Goal: Transaction & Acquisition: Purchase product/service

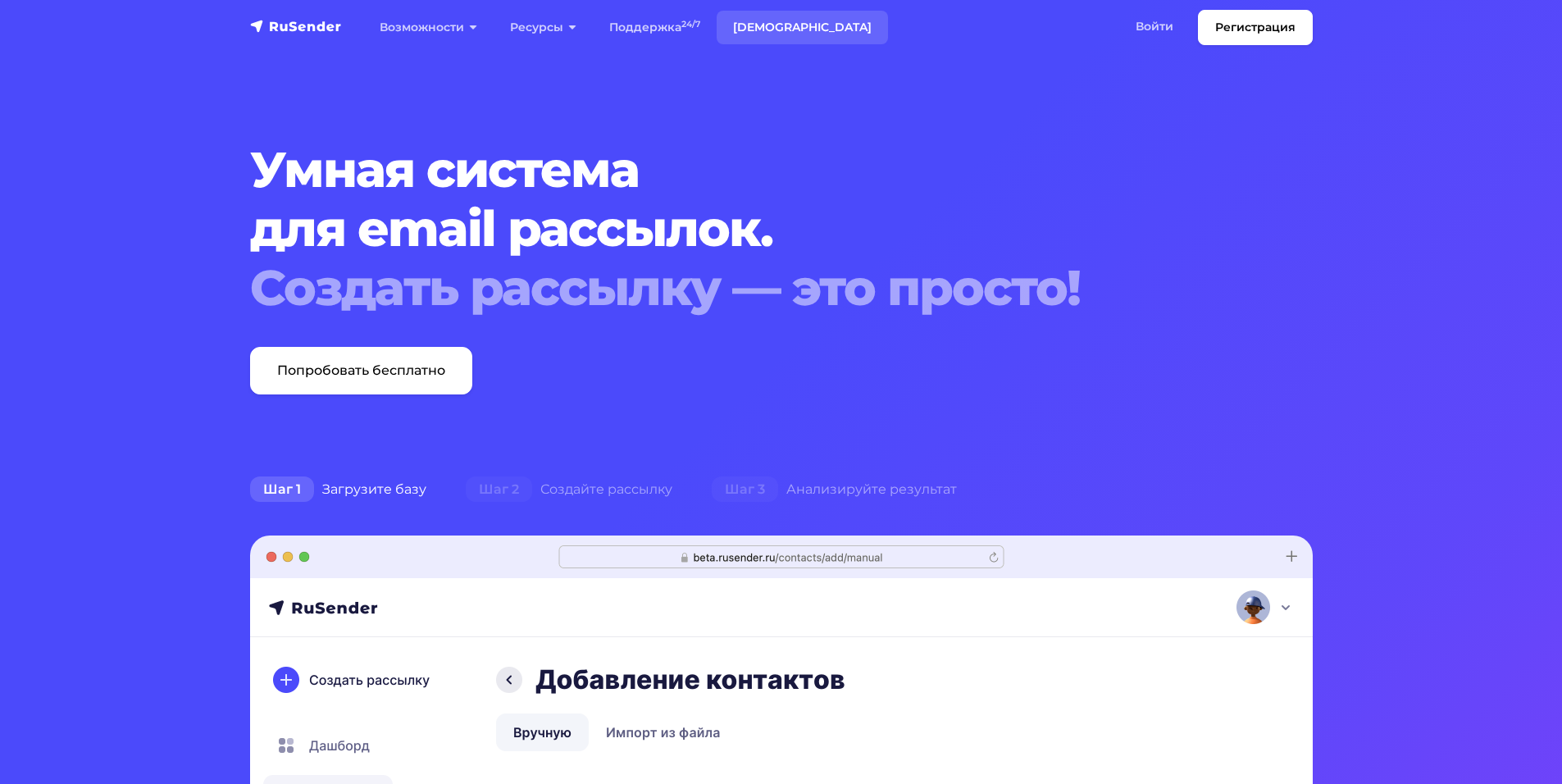
click at [749, 29] on link "[DEMOGRAPHIC_DATA]" at bounding box center [802, 27] width 171 height 34
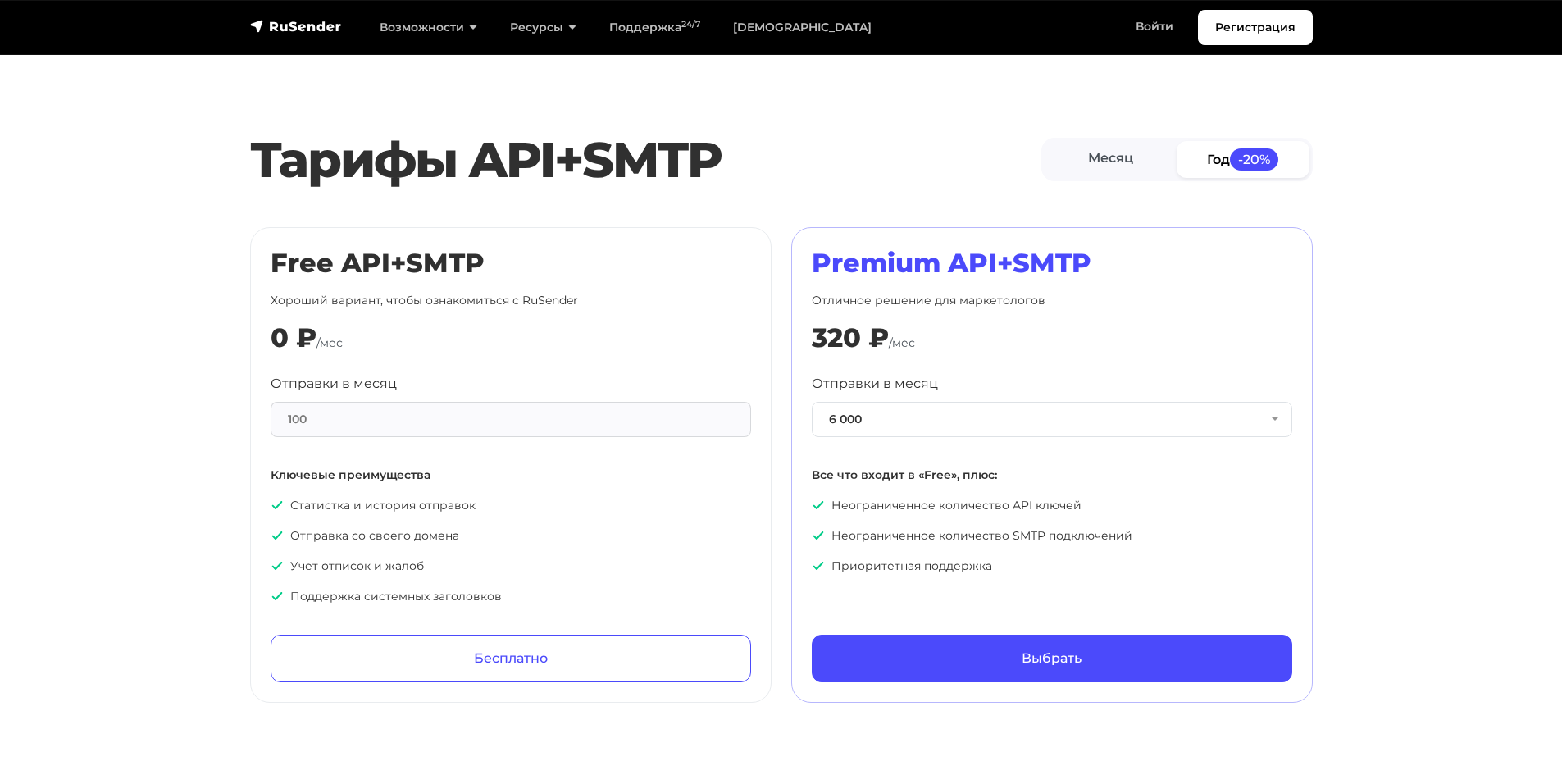
scroll to position [656, 0]
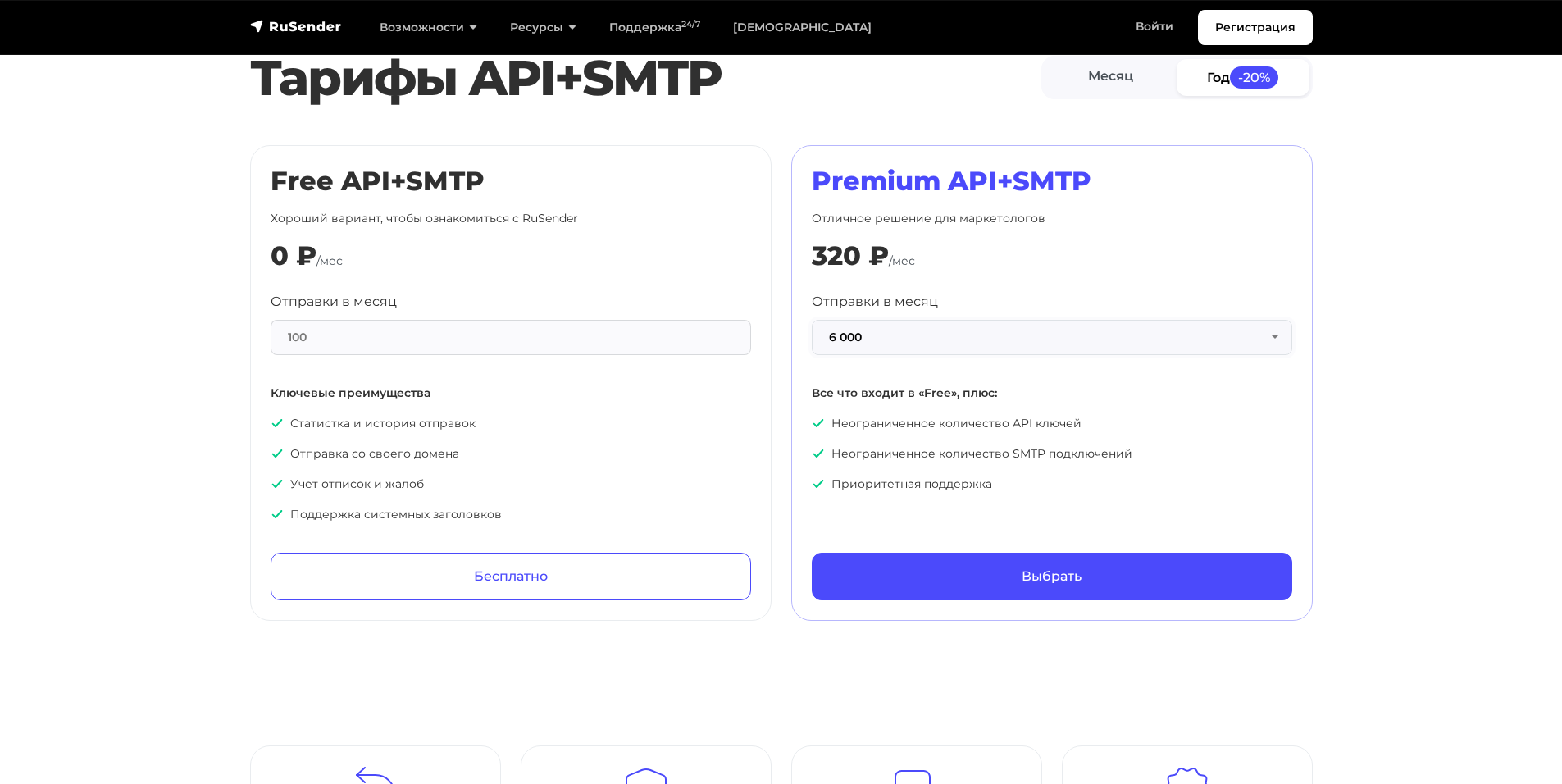
click at [1089, 331] on button "6 000" at bounding box center [1053, 337] width 480 height 36
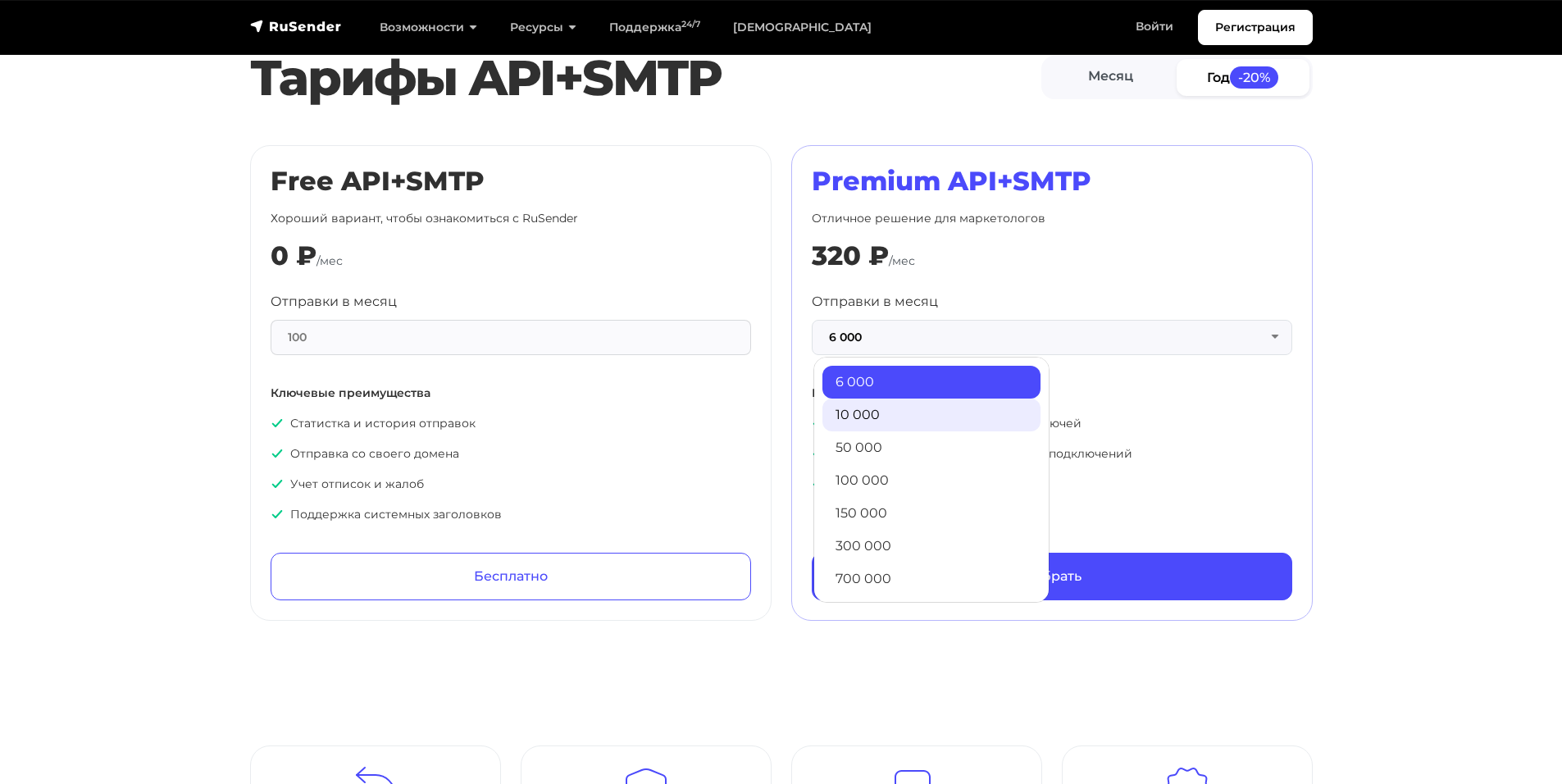
click at [924, 413] on link "10 000" at bounding box center [931, 414] width 218 height 33
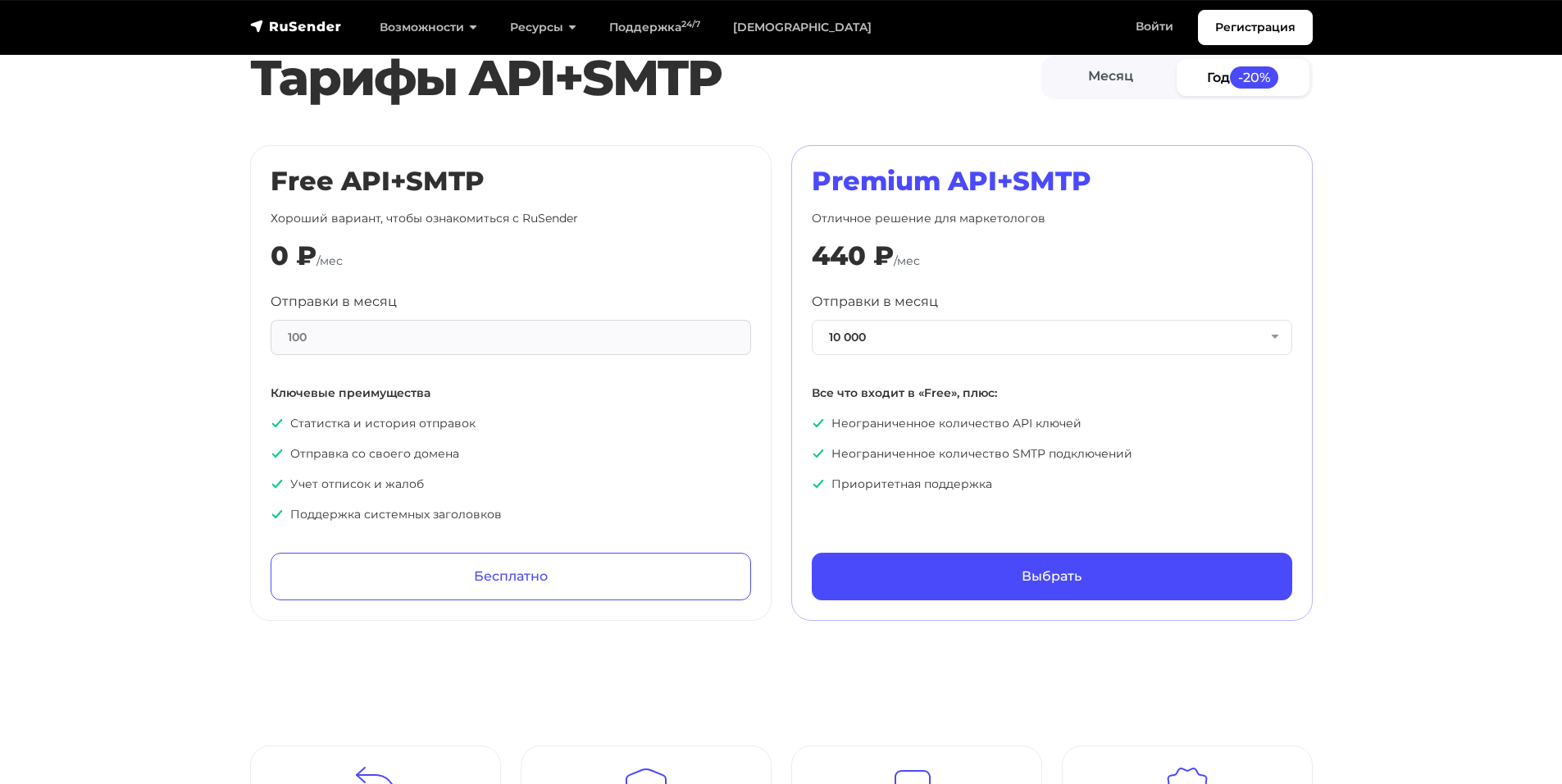
click at [1398, 366] on section "Тарифы API+SMTP Месяц Год -20% Free API+SMTP Хороший вариант, чтобы ознакомитьс…" at bounding box center [781, 330] width 1562 height 580
drag, startPoint x: 1053, startPoint y: 335, endPoint x: 1033, endPoint y: 367, distance: 37.7
click at [1053, 335] on button "10 000" at bounding box center [1053, 337] width 480 height 36
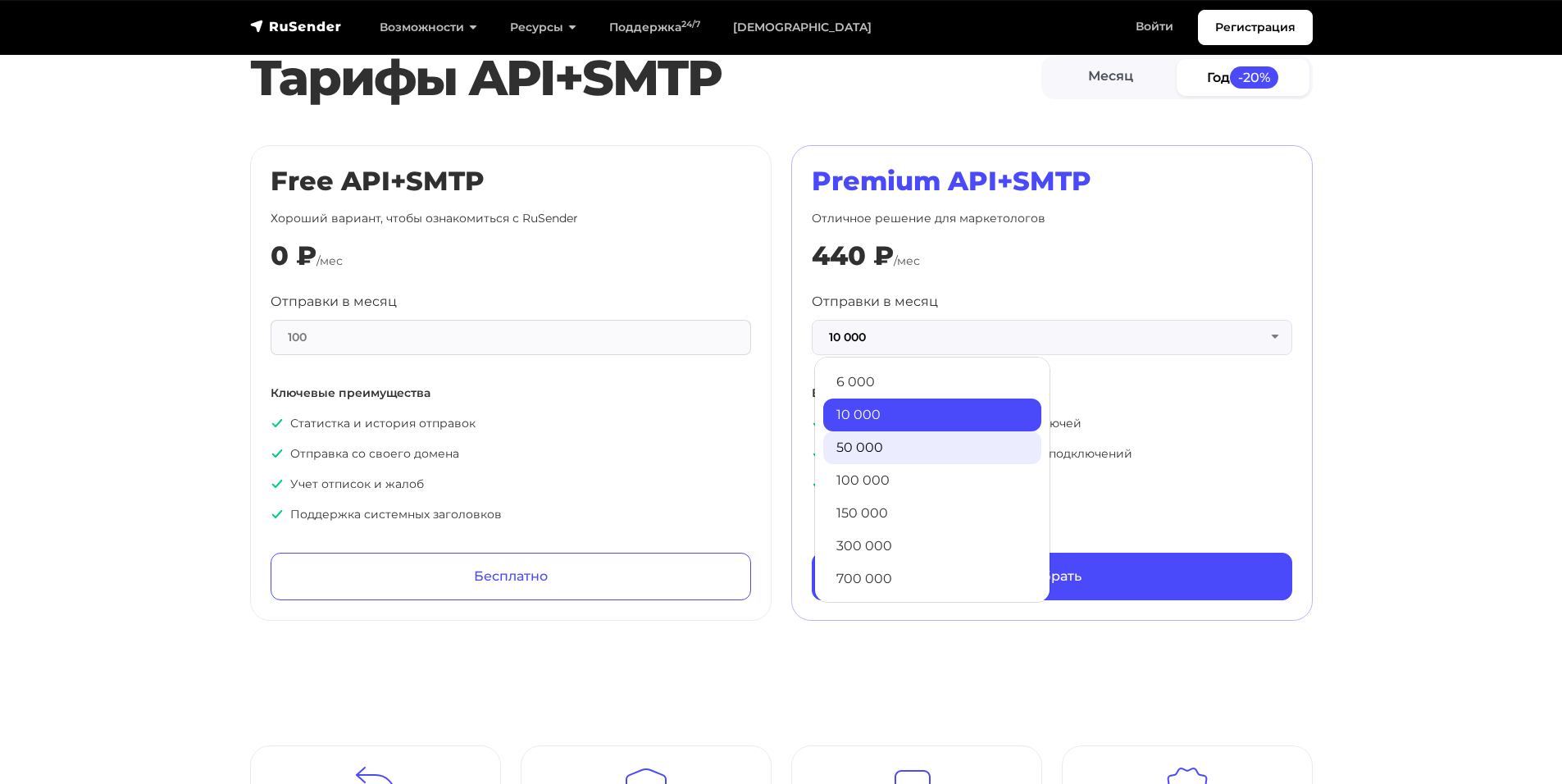
click at [904, 436] on link "50 000" at bounding box center [932, 448] width 218 height 33
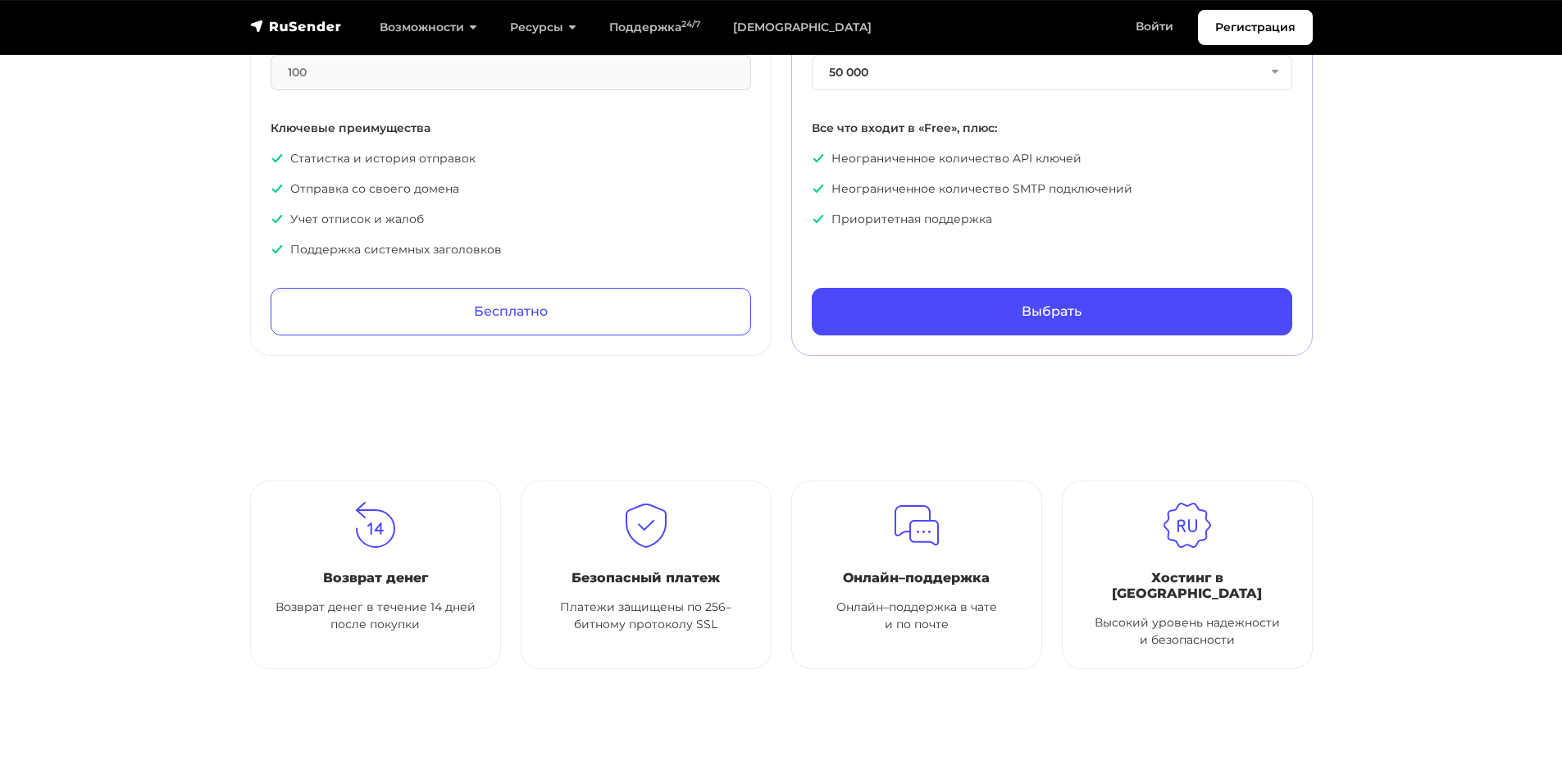
scroll to position [738, 0]
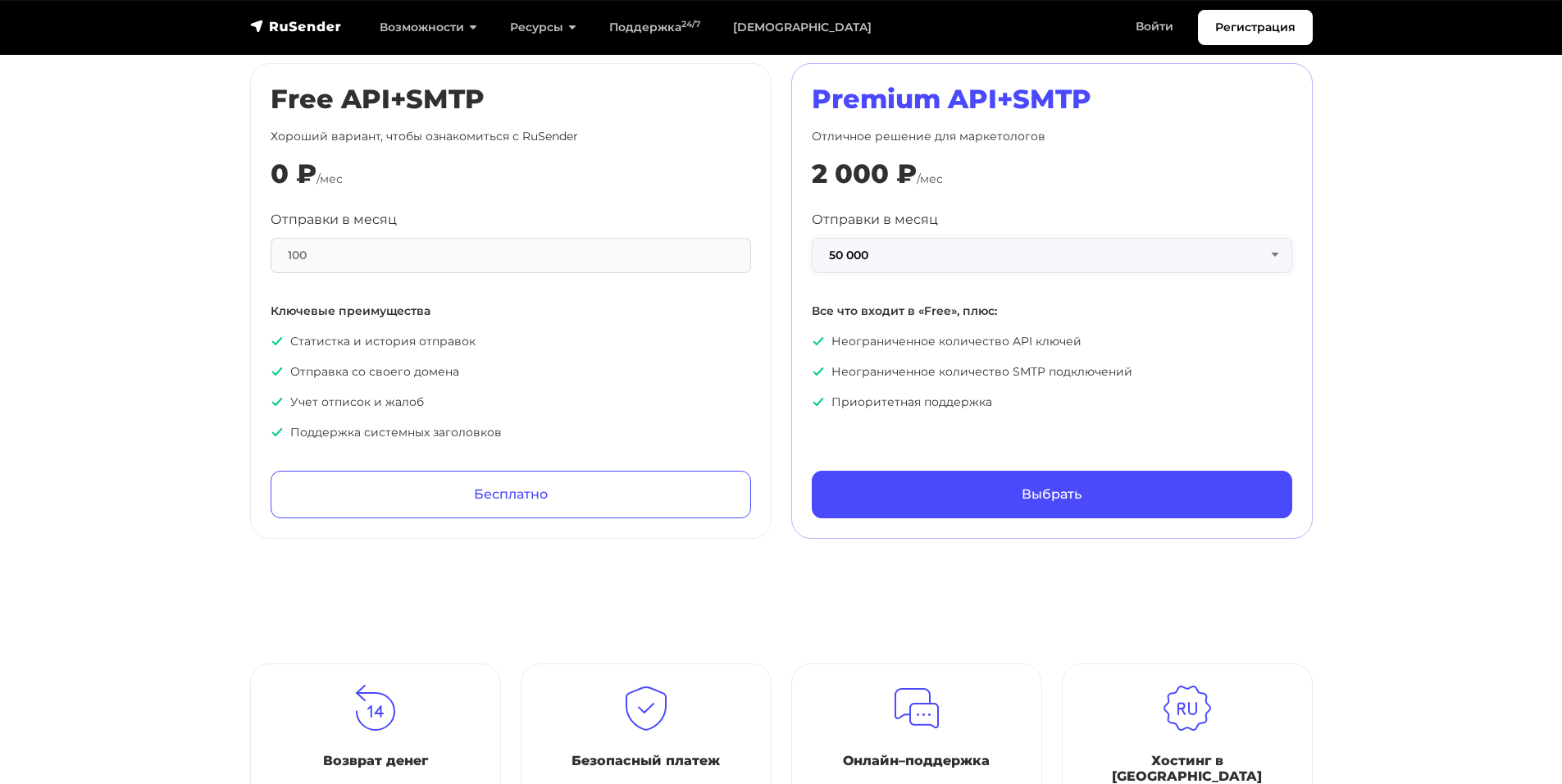
drag, startPoint x: 1073, startPoint y: 245, endPoint x: 1061, endPoint y: 252, distance: 13.9
click at [1073, 246] on button "50 000" at bounding box center [1053, 255] width 480 height 36
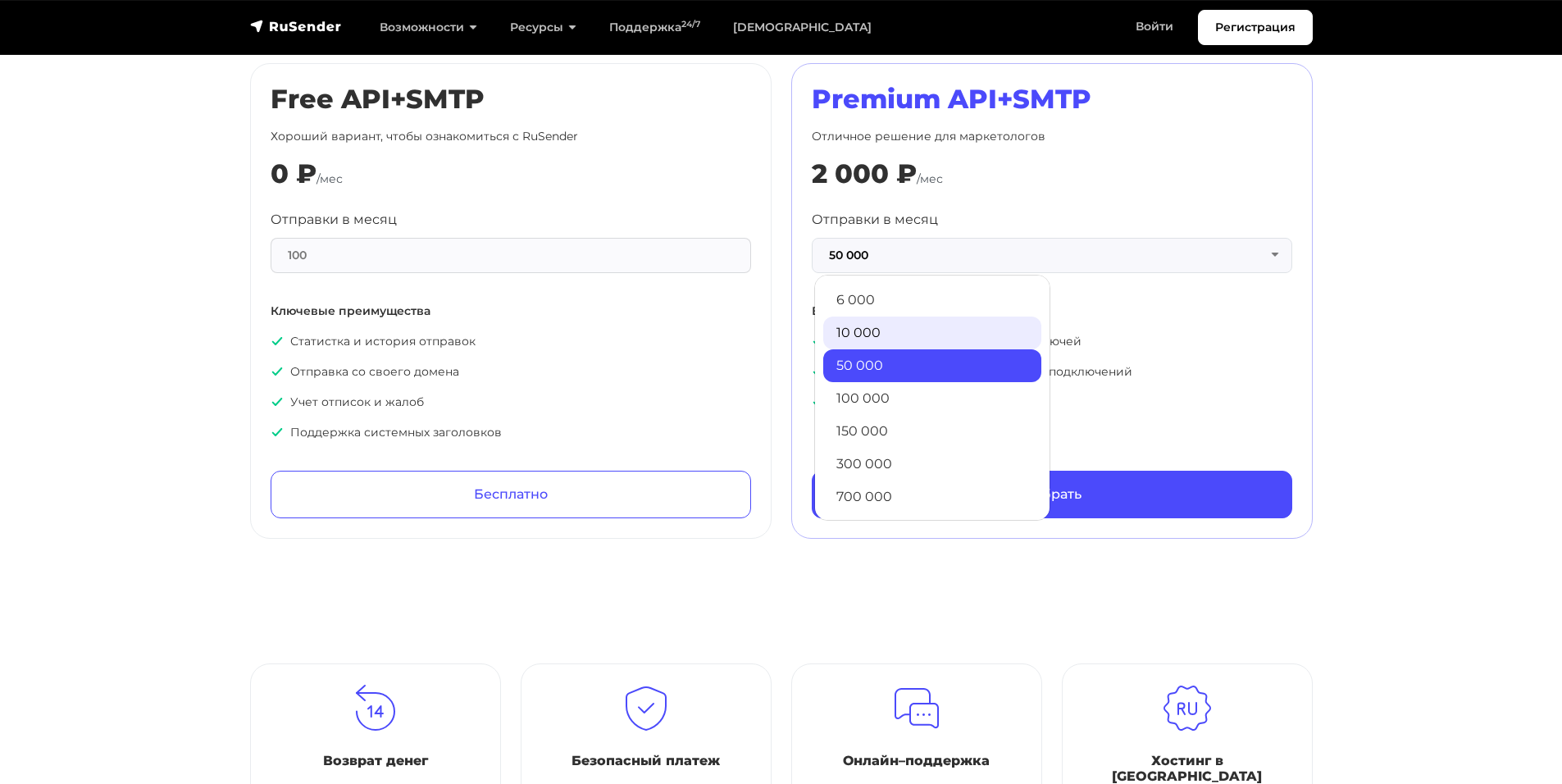
click at [864, 321] on link "10 000" at bounding box center [932, 333] width 218 height 33
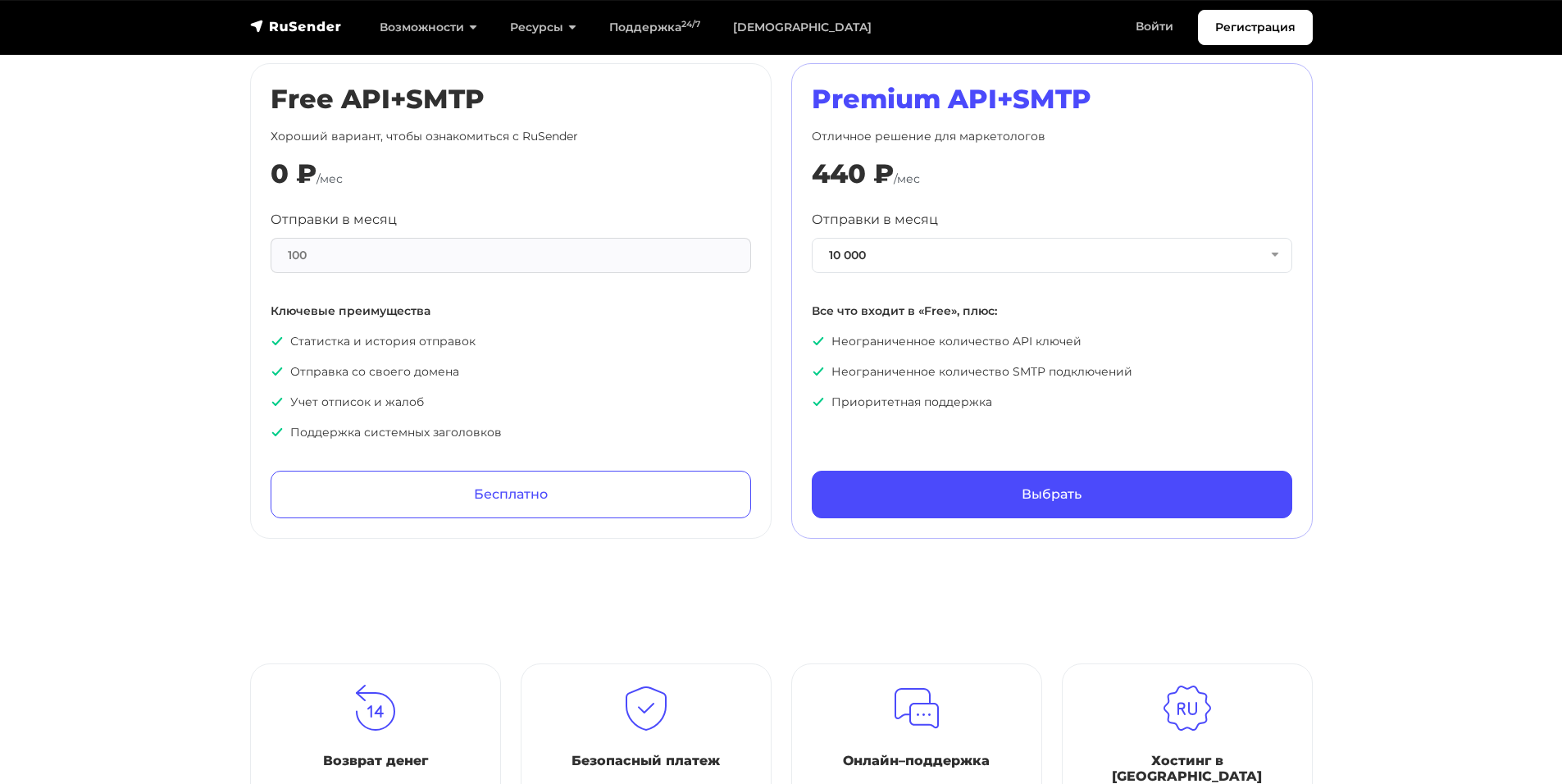
click at [1415, 279] on section "Тарифы API+SMTP Месяц Год -20% Free API+SMTP Хороший вариант, чтобы ознакомитьс…" at bounding box center [781, 248] width 1562 height 580
click at [1159, 27] on link "Войти" at bounding box center [1154, 27] width 70 height 34
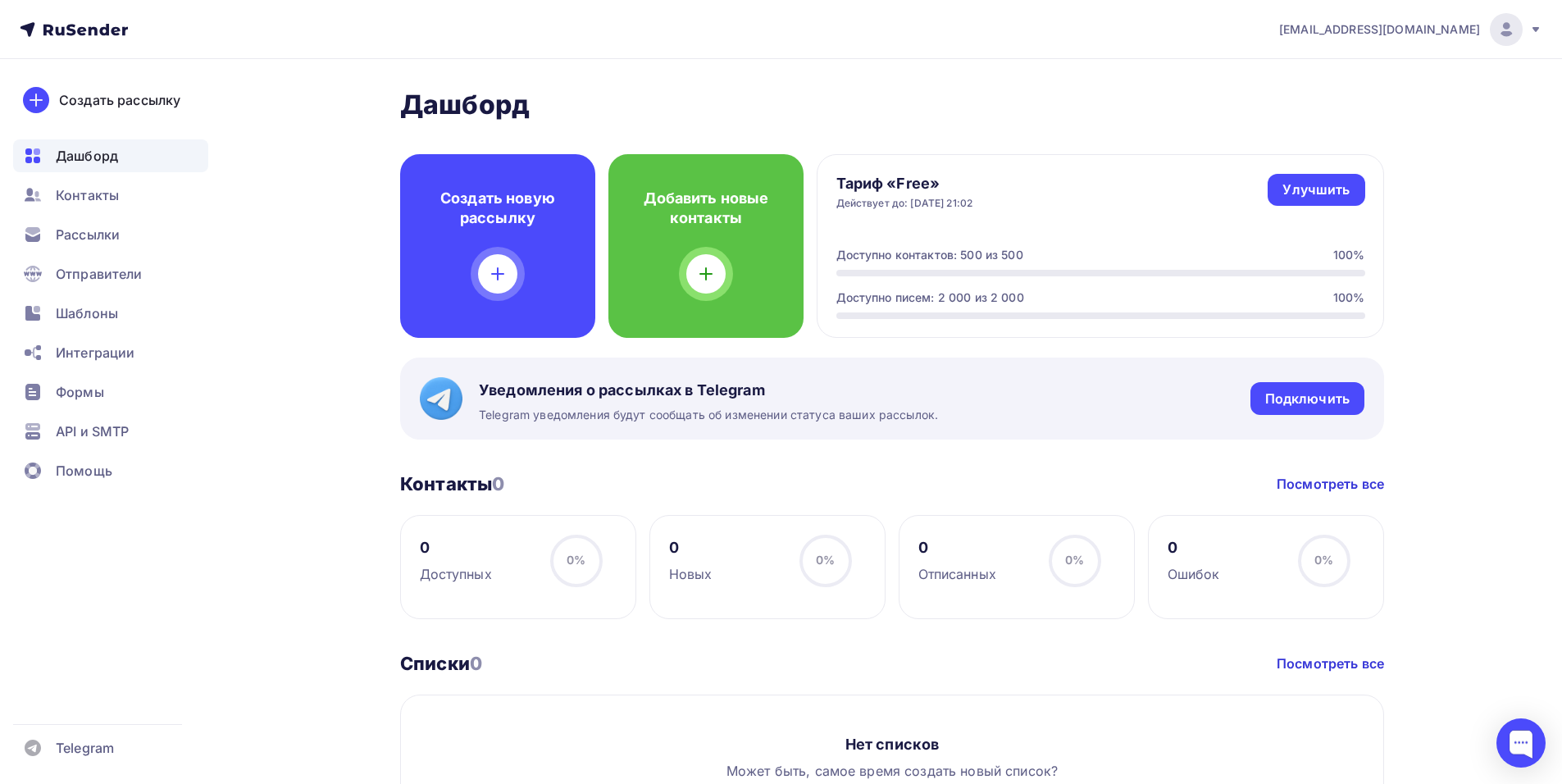
click at [1466, 33] on span "[EMAIL_ADDRESS][DOMAIN_NAME]" at bounding box center [1380, 30] width 201 height 17
click at [1442, 75] on link "Аккаунт" at bounding box center [1395, 72] width 276 height 33
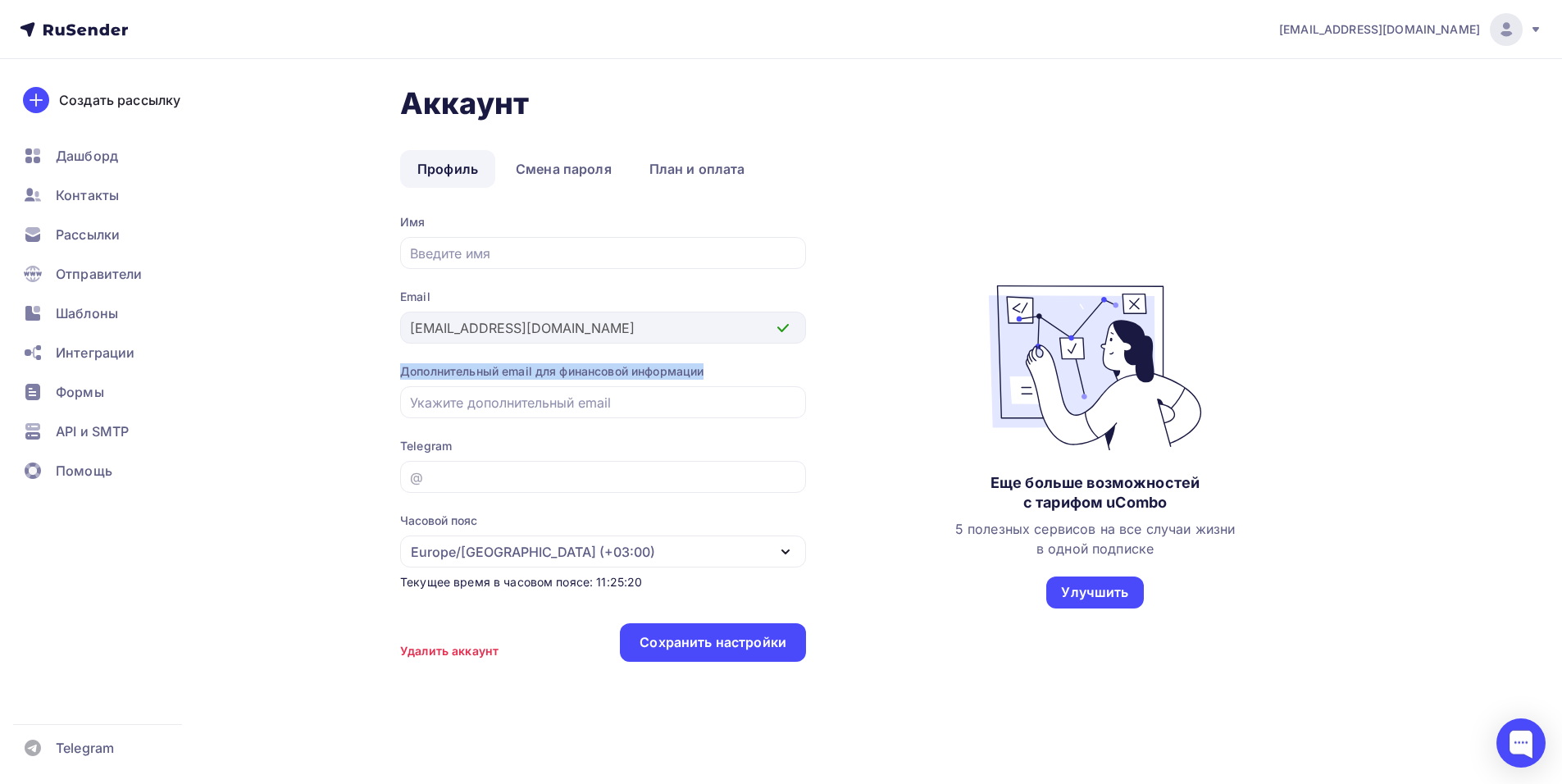
drag, startPoint x: 393, startPoint y: 378, endPoint x: 802, endPoint y: 370, distance: 409.1
click at [802, 370] on div "Аккаунт Профиль Смена пароля План и оплата Профиль Смена пароля План и оплата И…" at bounding box center [781, 424] width 1344 height 732
click at [851, 133] on div "Аккаунт Профиль Смена пароля План и оплата Профиль Смена пароля План и оплата И…" at bounding box center [892, 381] width 984 height 593
click at [527, 371] on div "Дополнительный email для финансовой информации" at bounding box center [603, 372] width 406 height 17
click at [1542, 748] on div at bounding box center [1521, 743] width 50 height 50
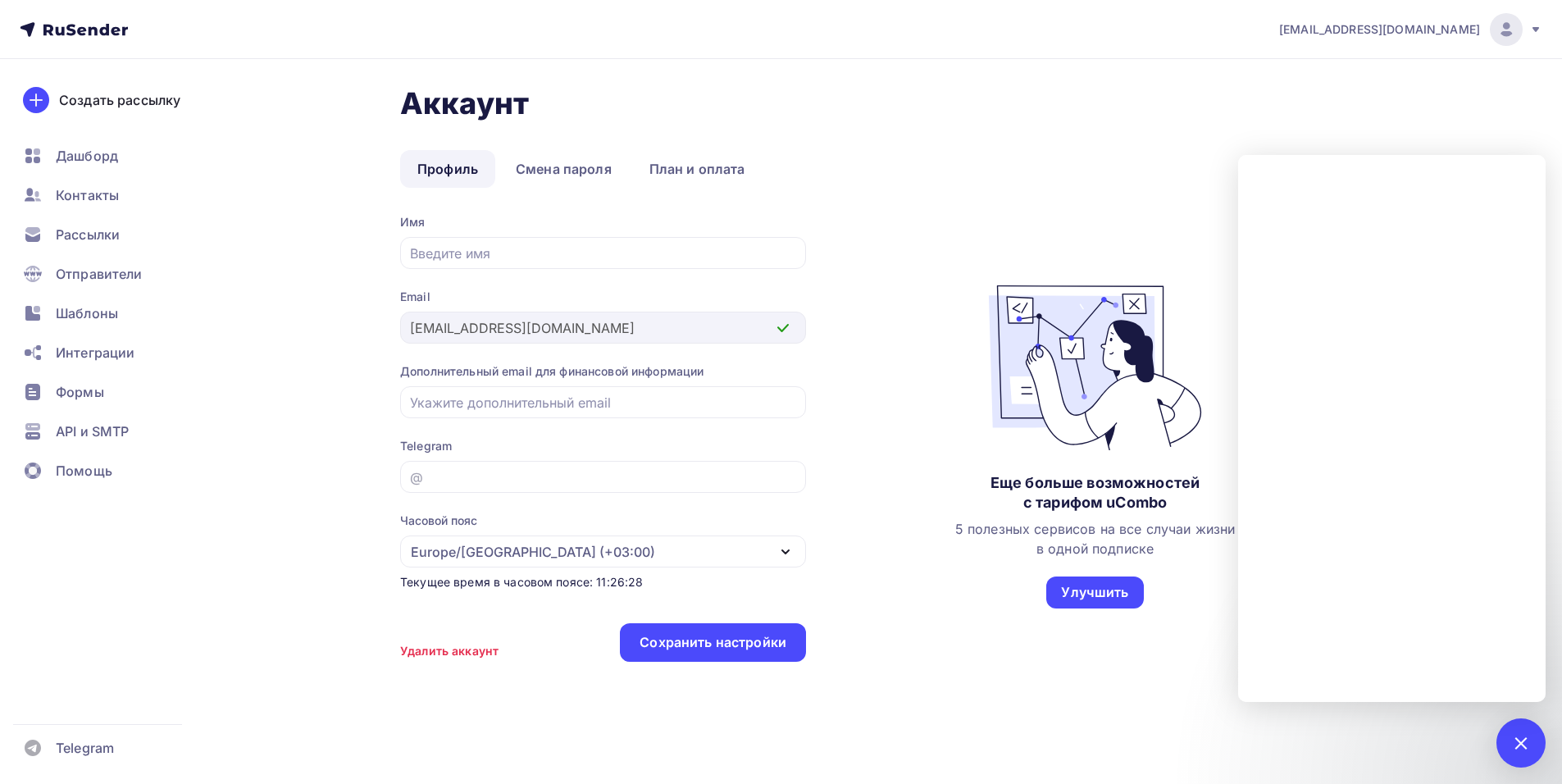
click at [905, 203] on div "Аккаунт Профиль Смена пароля План и оплата Профиль Смена пароля План и оплата И…" at bounding box center [892, 381] width 984 height 593
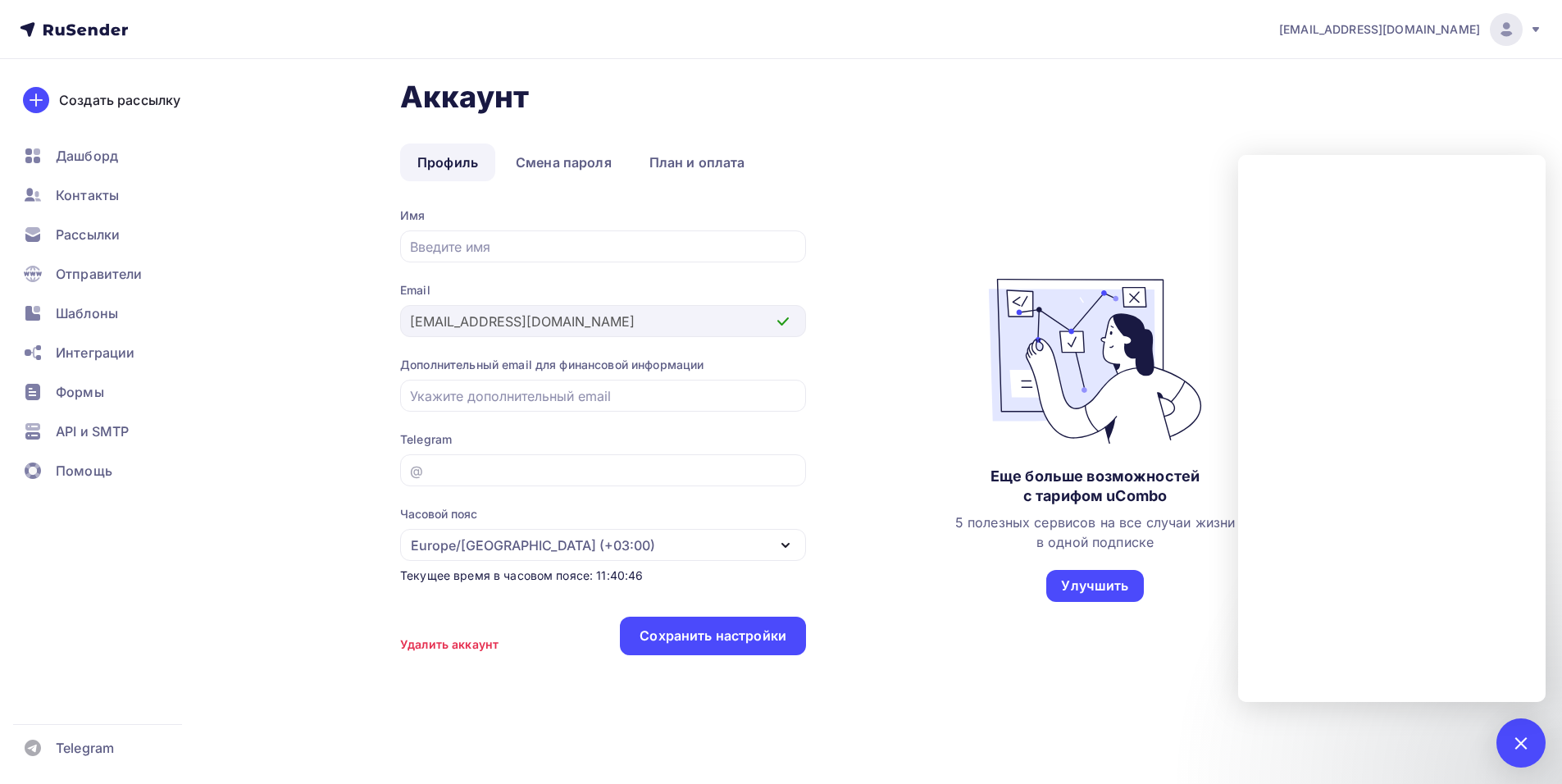
click at [961, 116] on div "Аккаунт Профиль Смена пароля План и оплата Профиль Смена пароля План и оплата И…" at bounding box center [892, 375] width 984 height 593
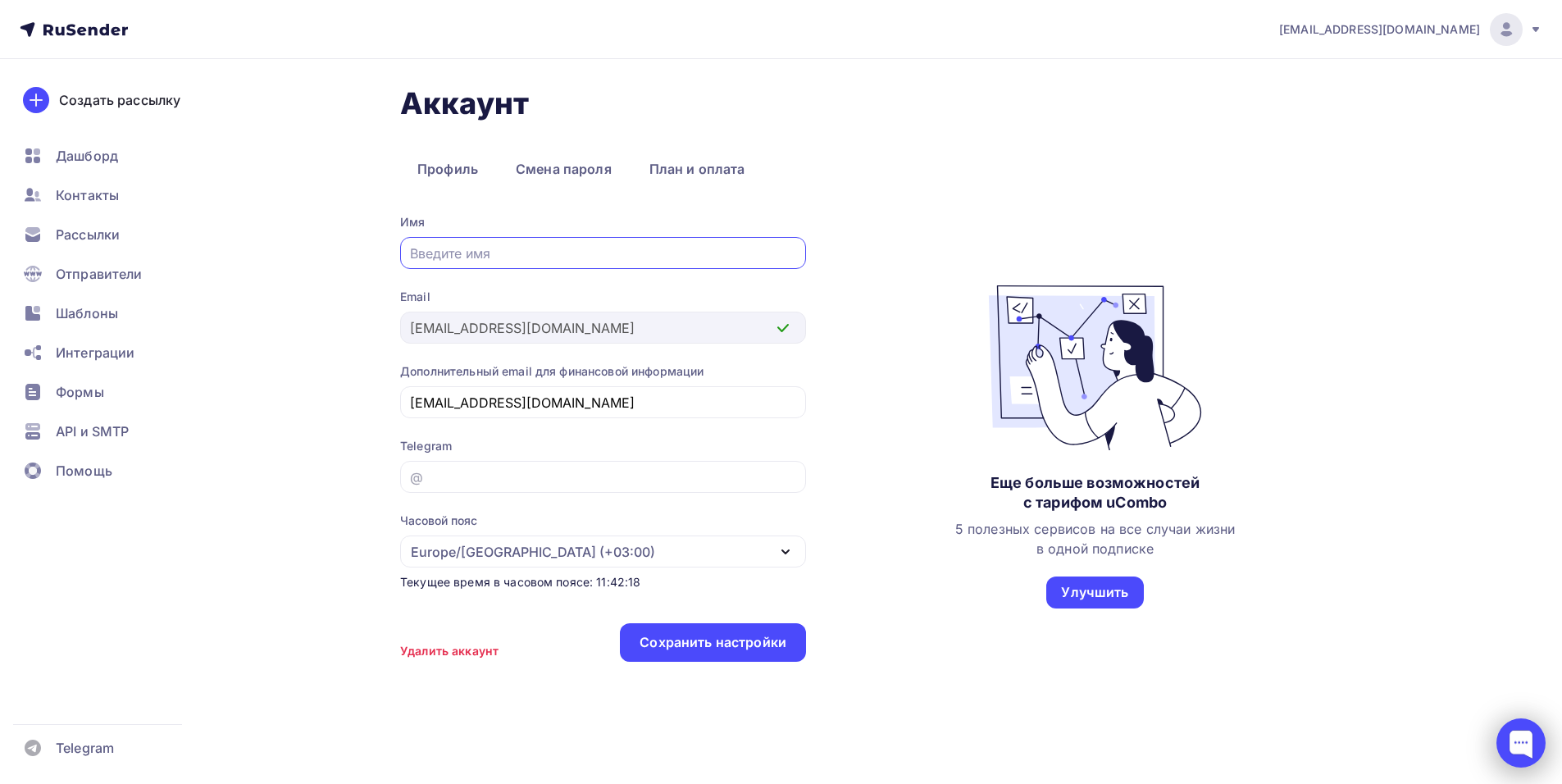
click at [1536, 755] on div at bounding box center [1521, 743] width 50 height 50
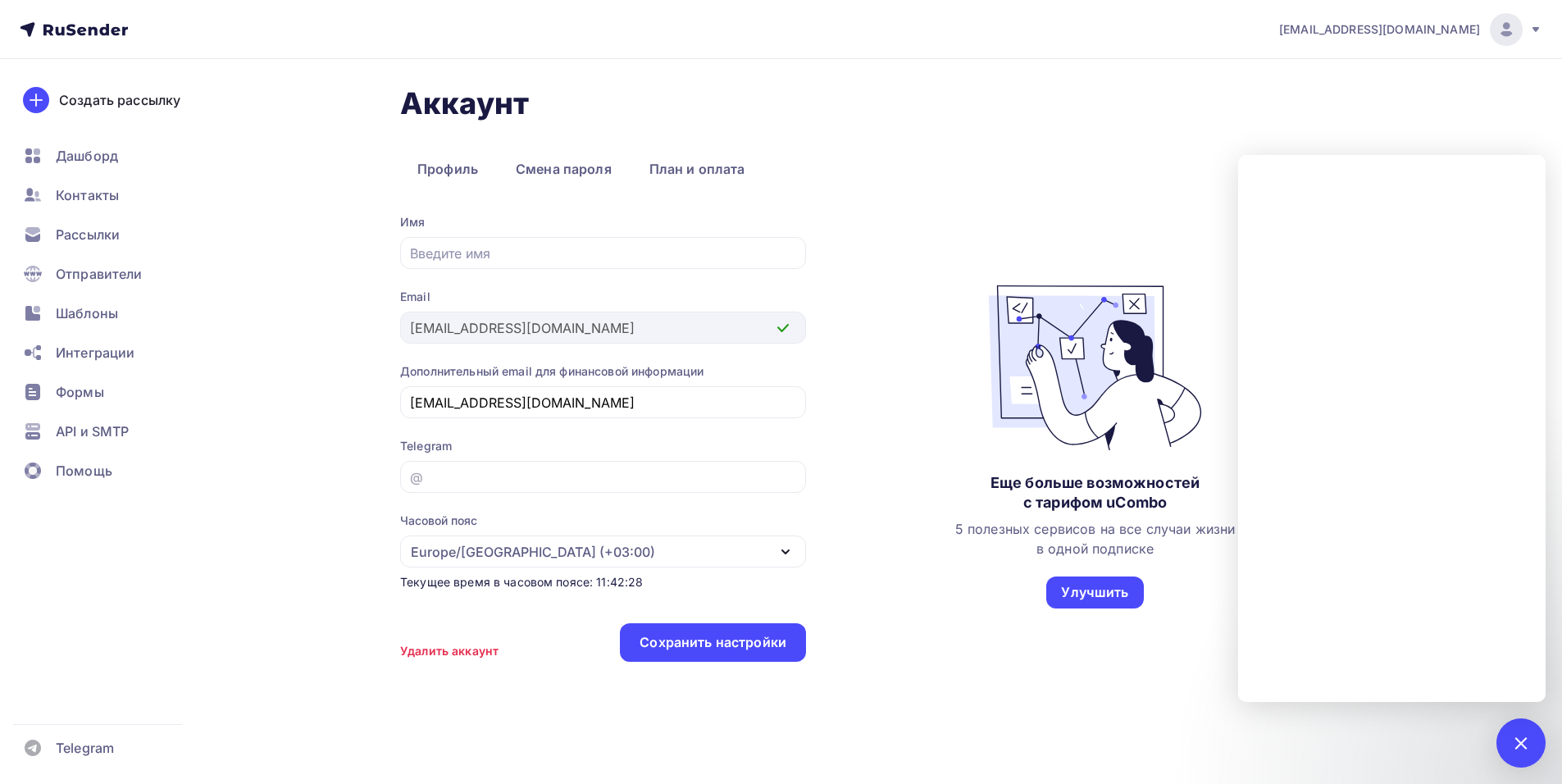
click at [1021, 701] on div "Аккаунт Профиль Смена пароля План и оплата Профиль Смена пароля План и оплата И…" at bounding box center [892, 405] width 984 height 639
click at [963, 105] on h1 "Аккаунт" at bounding box center [892, 103] width 984 height 36
click at [1207, 91] on h1 "Аккаунт" at bounding box center [892, 103] width 984 height 36
click at [1533, 35] on icon at bounding box center [1536, 30] width 13 height 13
click at [1335, 115] on link "[DEMOGRAPHIC_DATA]" at bounding box center [1395, 105] width 276 height 33
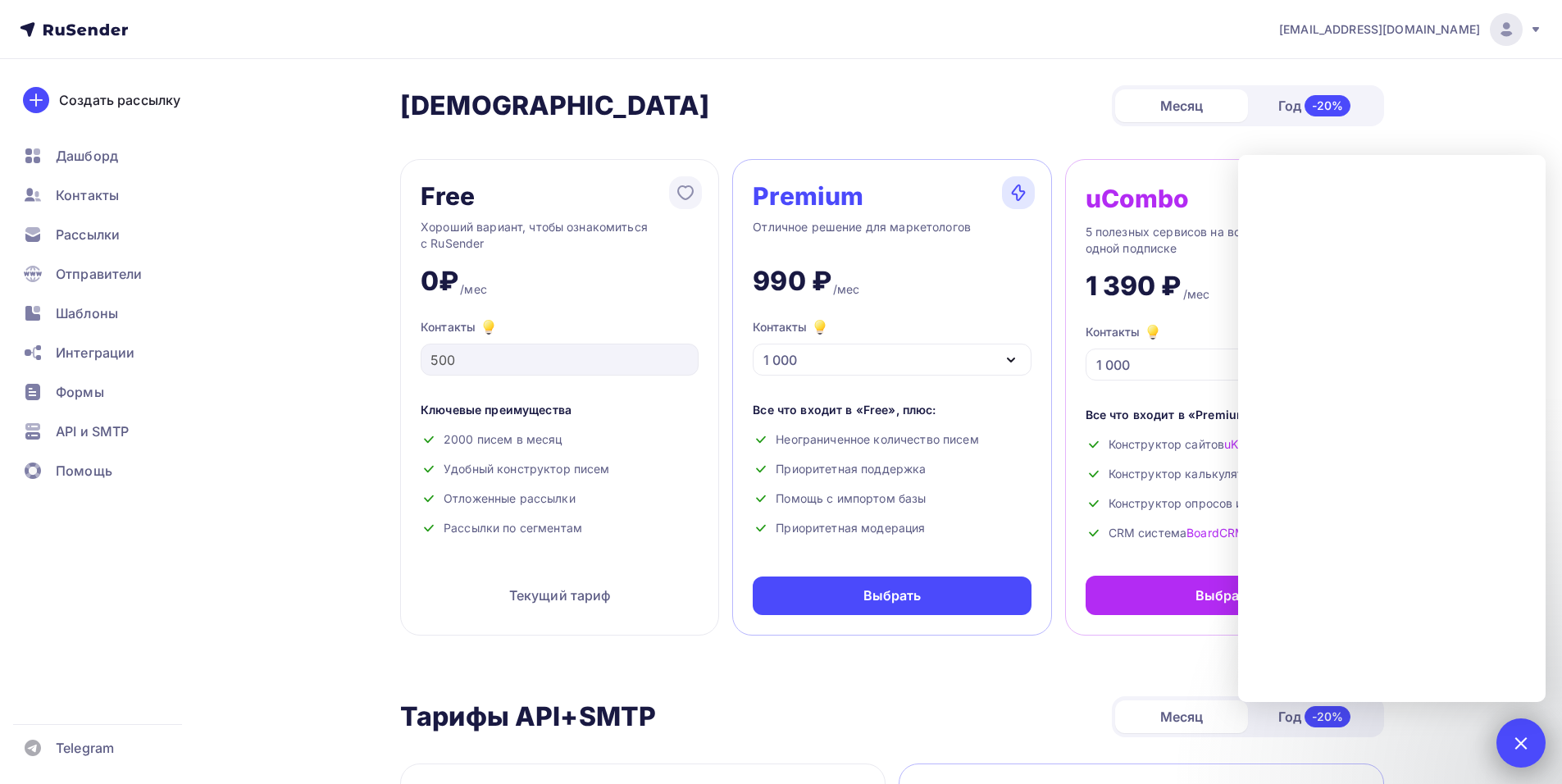
click at [1529, 736] on div at bounding box center [1521, 743] width 50 height 50
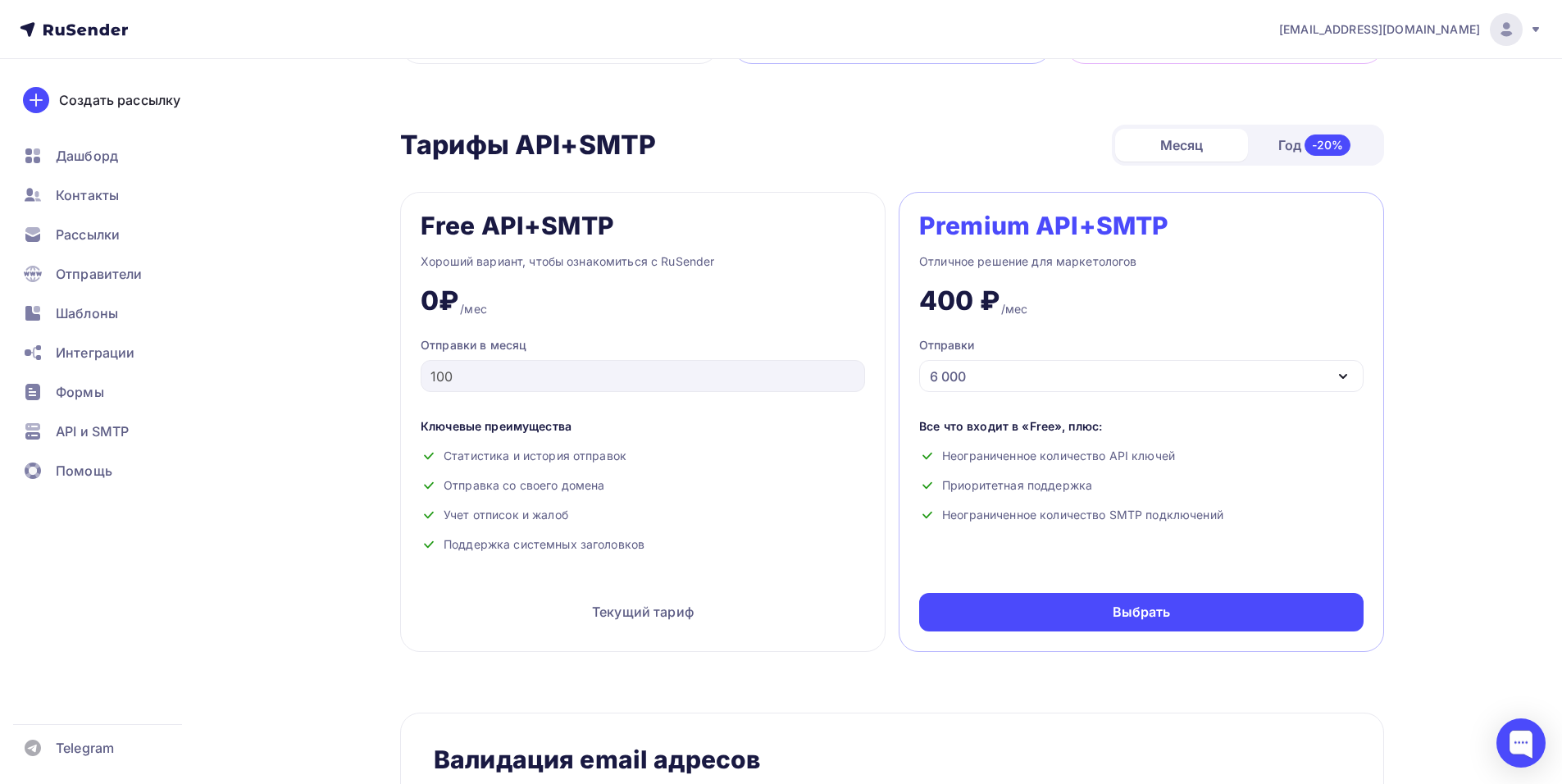
scroll to position [574, 0]
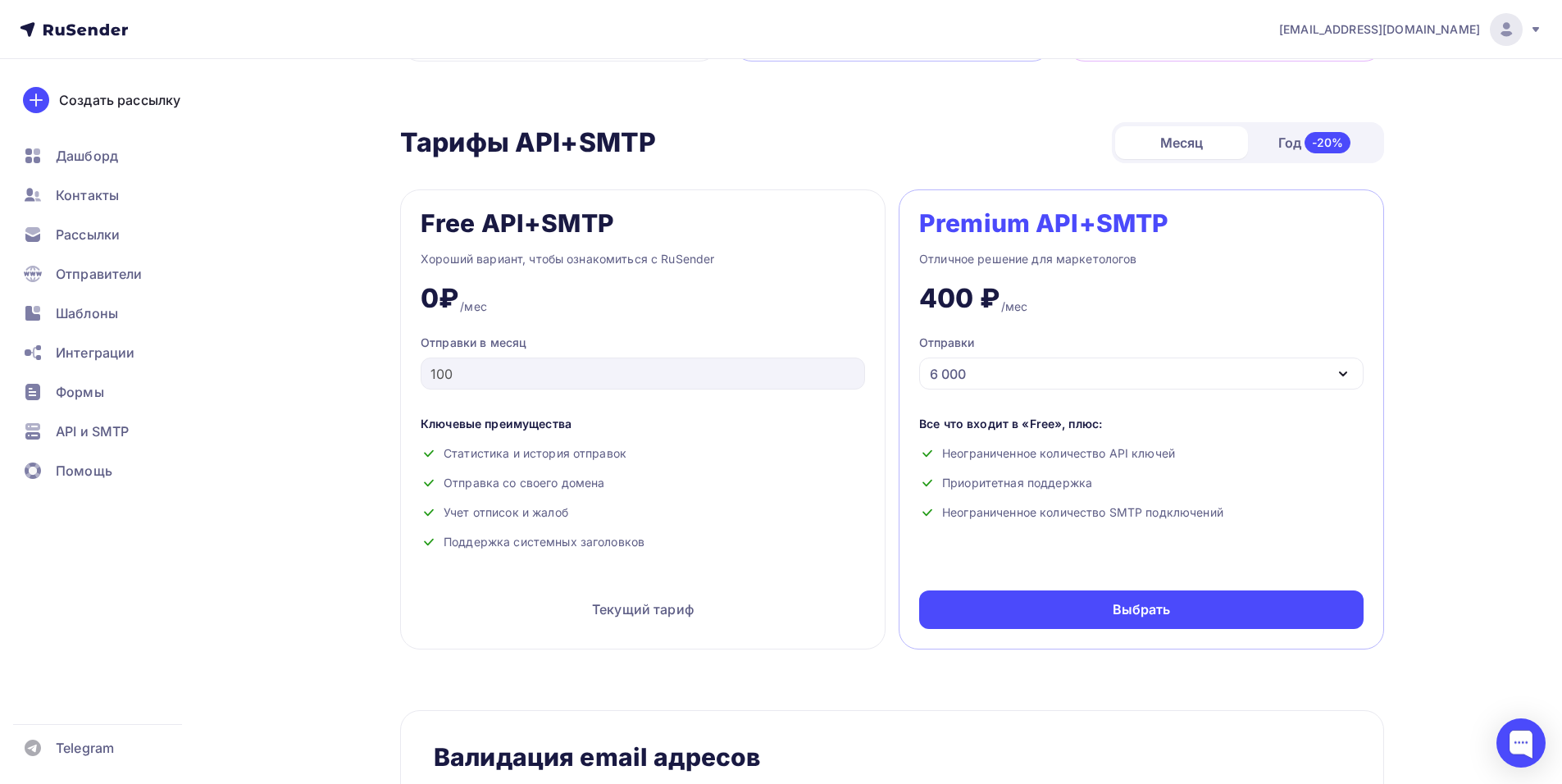
click at [1107, 361] on div "6 000" at bounding box center [1142, 374] width 445 height 32
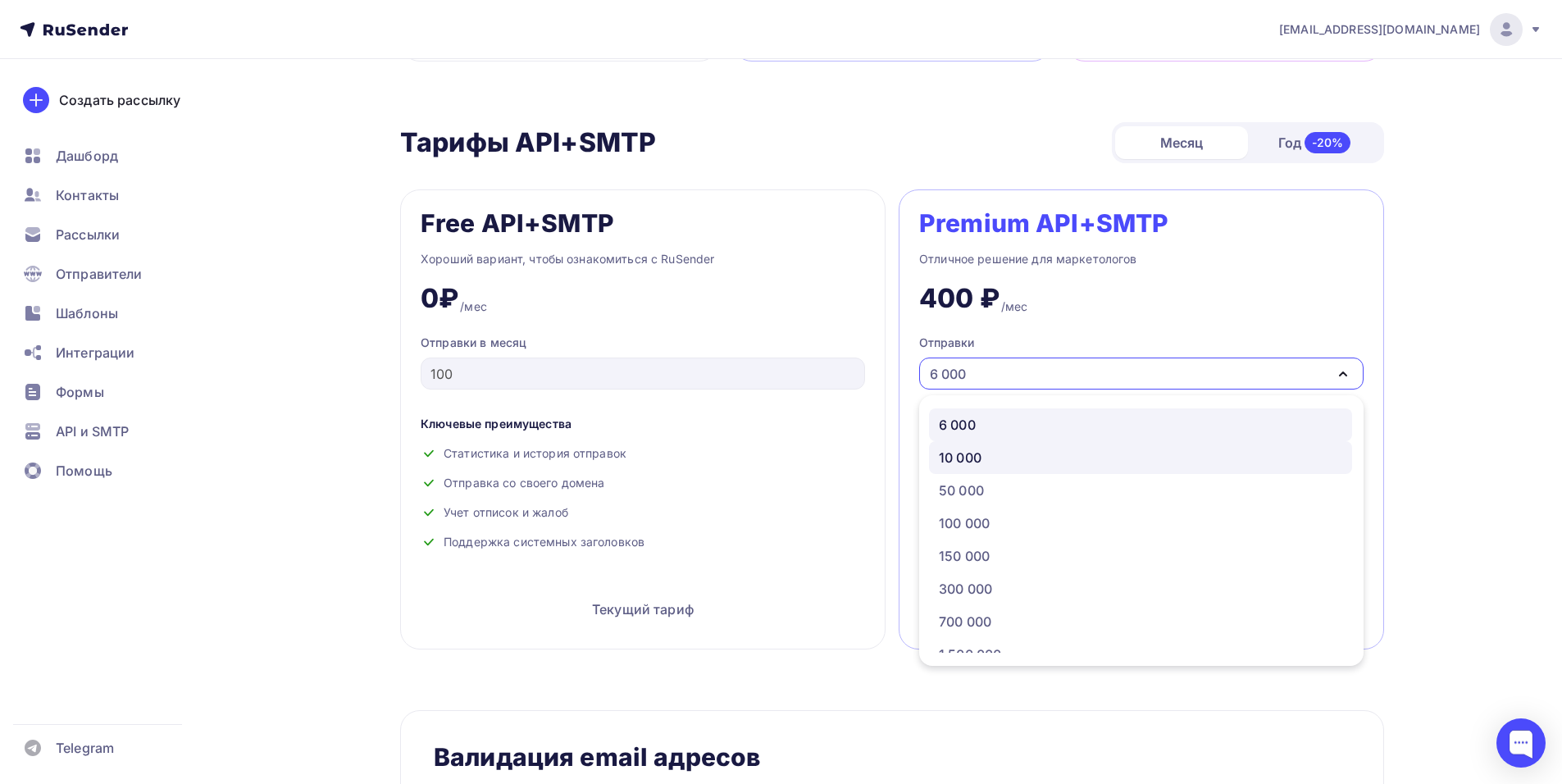
click at [1036, 458] on div "10 000" at bounding box center [1141, 457] width 404 height 20
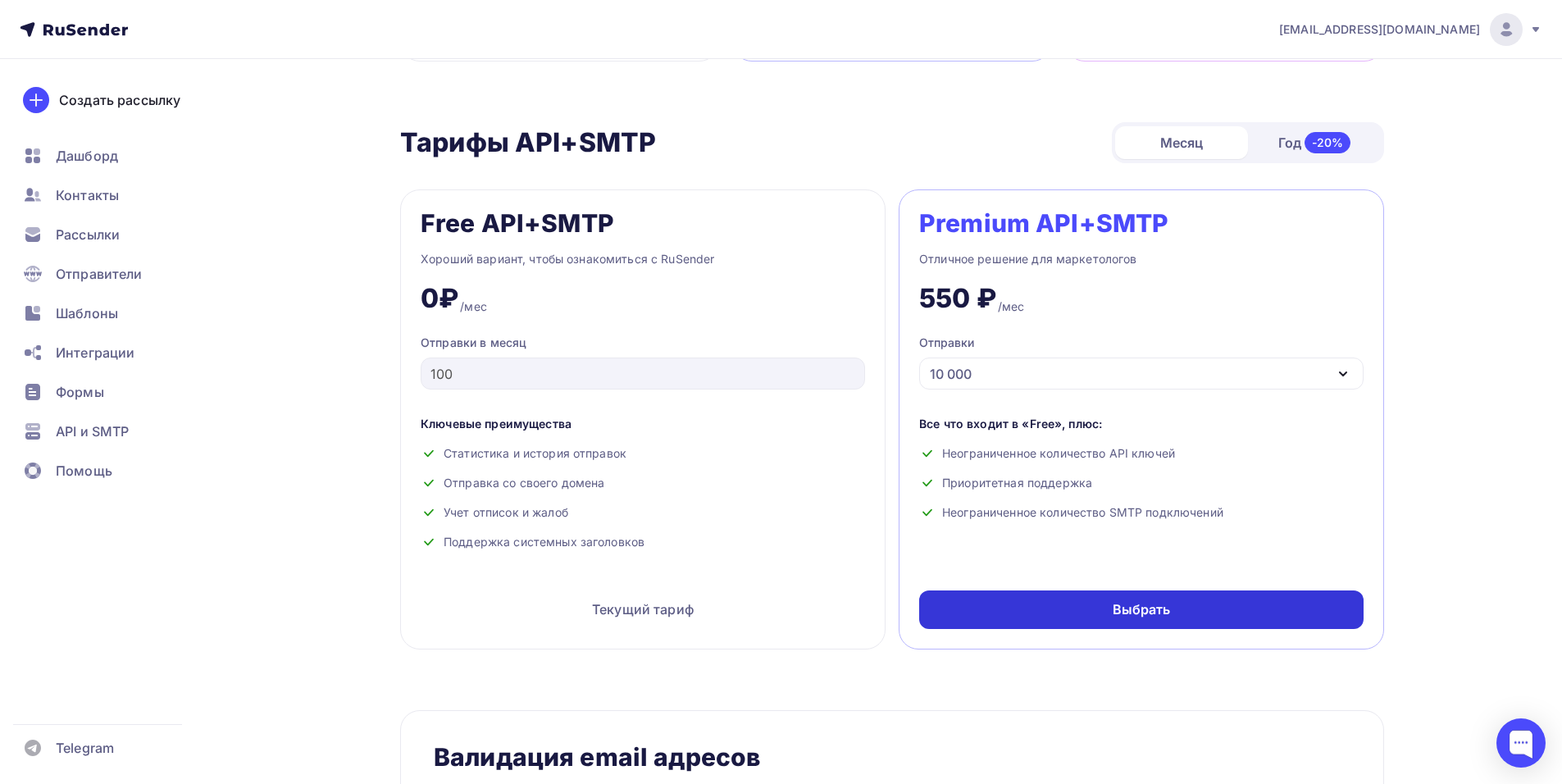
click at [1192, 618] on div "Выбрать" at bounding box center [1142, 609] width 445 height 38
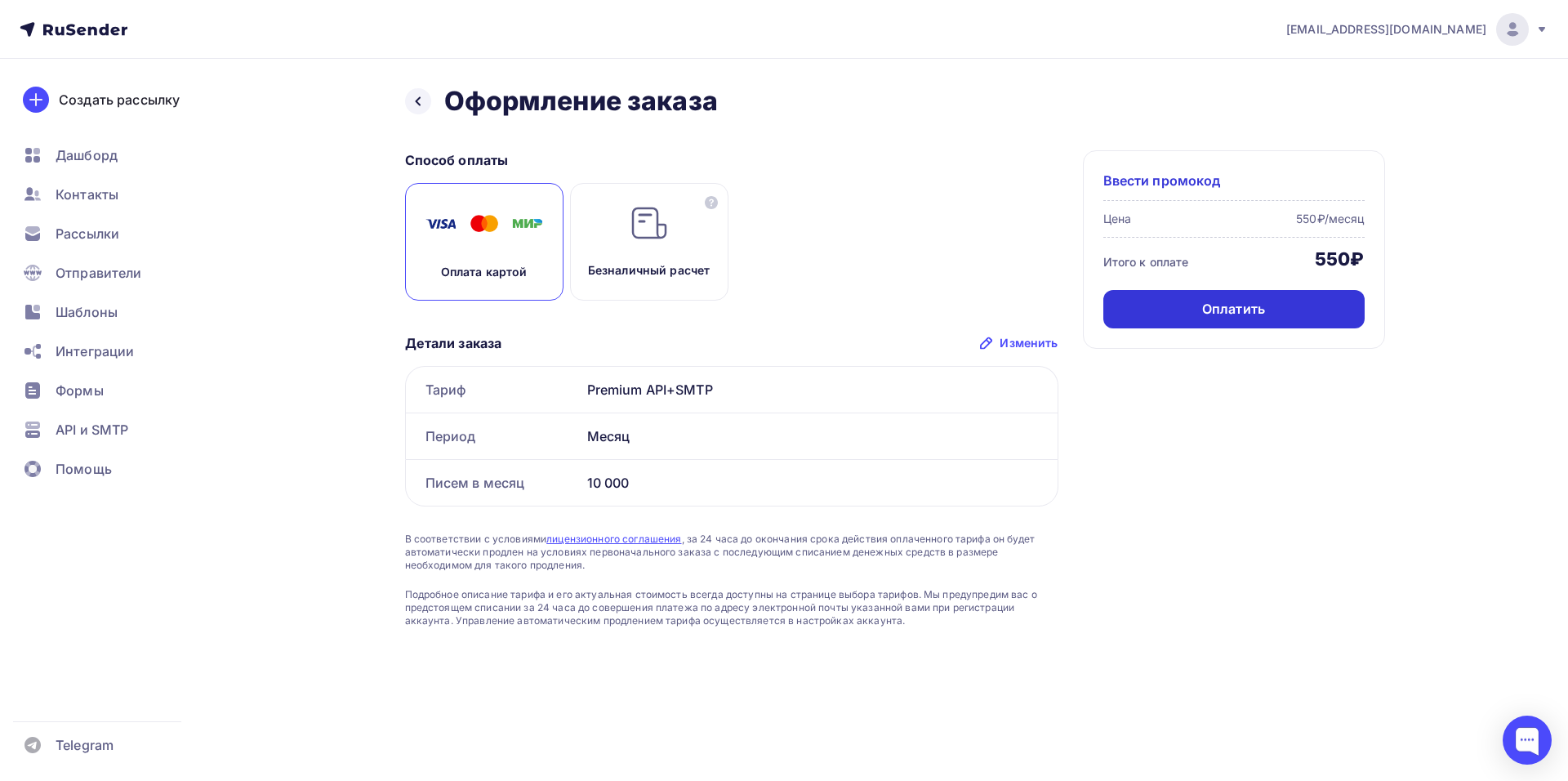
click at [1223, 308] on div "Оплатить" at bounding box center [1234, 309] width 63 height 19
click at [1548, 36] on nav "[EMAIL_ADDRESS][DOMAIN_NAME] Аккаунт Тарифы Выйти Создать рассылку [GEOGRAPHIC_…" at bounding box center [784, 29] width 1568 height 59
click at [1540, 37] on div "[EMAIL_ADDRESS][DOMAIN_NAME]" at bounding box center [1417, 29] width 262 height 33
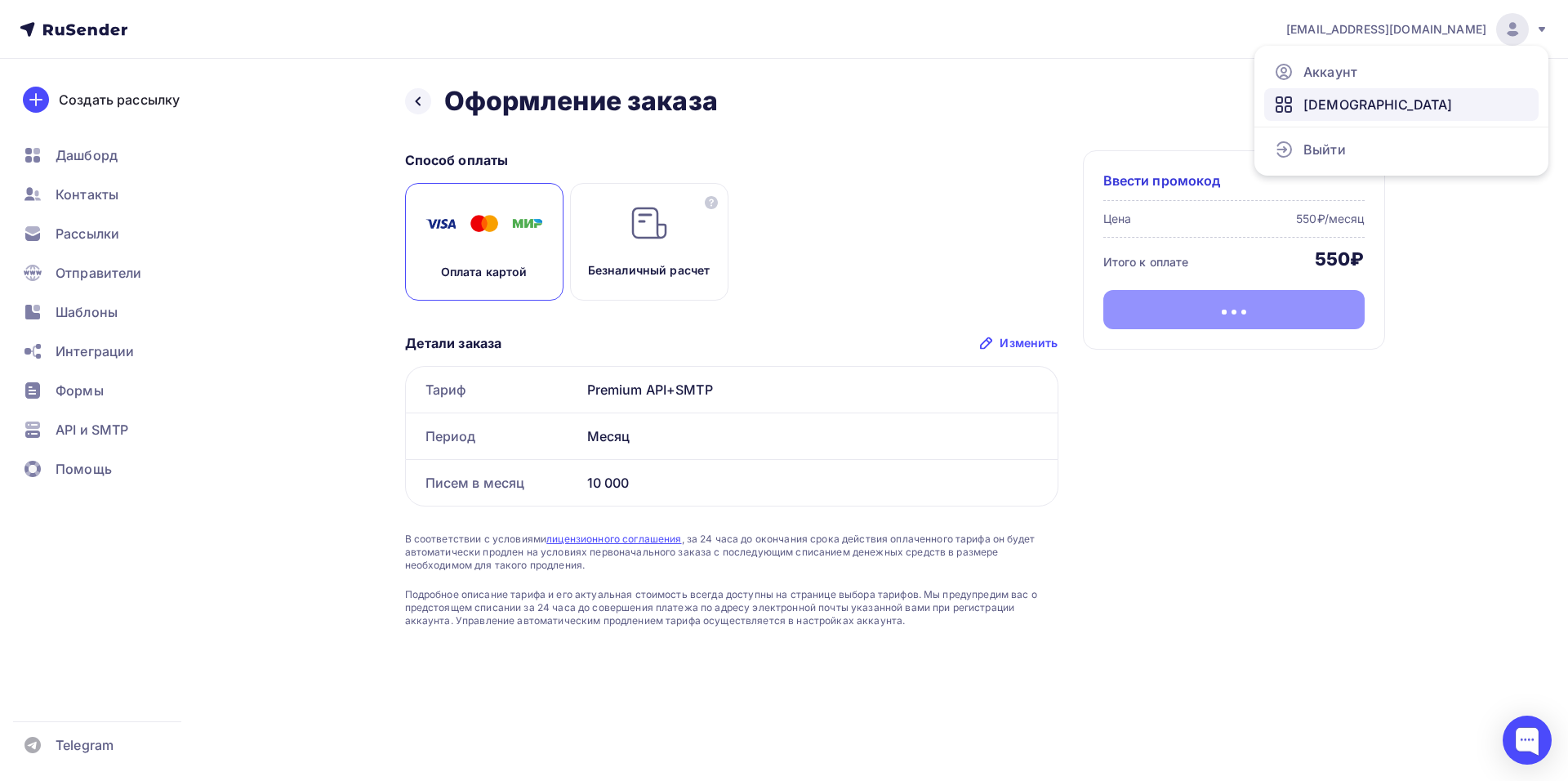
click at [1333, 108] on span "[DEMOGRAPHIC_DATA]" at bounding box center [1377, 104] width 150 height 20
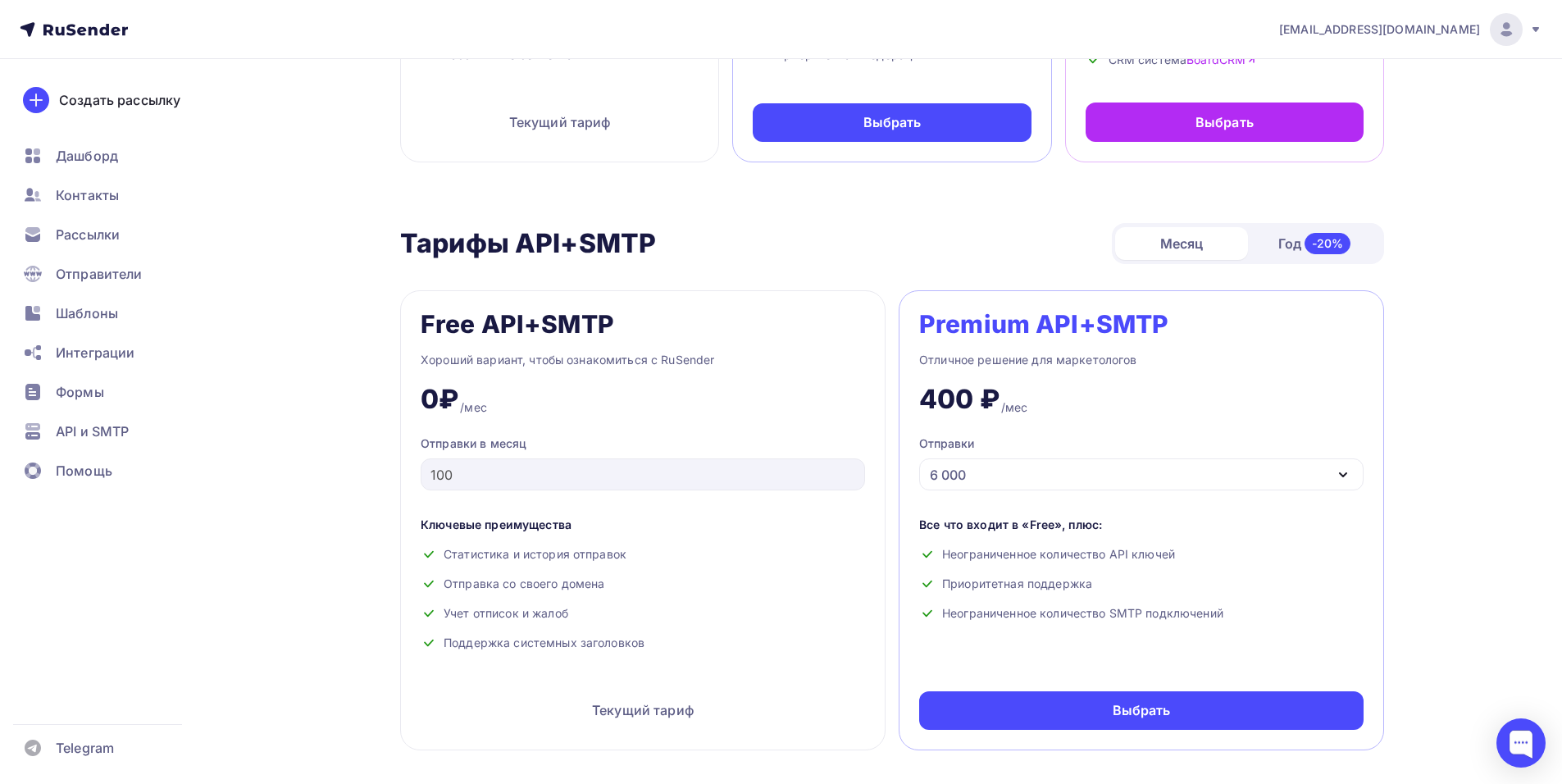
scroll to position [574, 0]
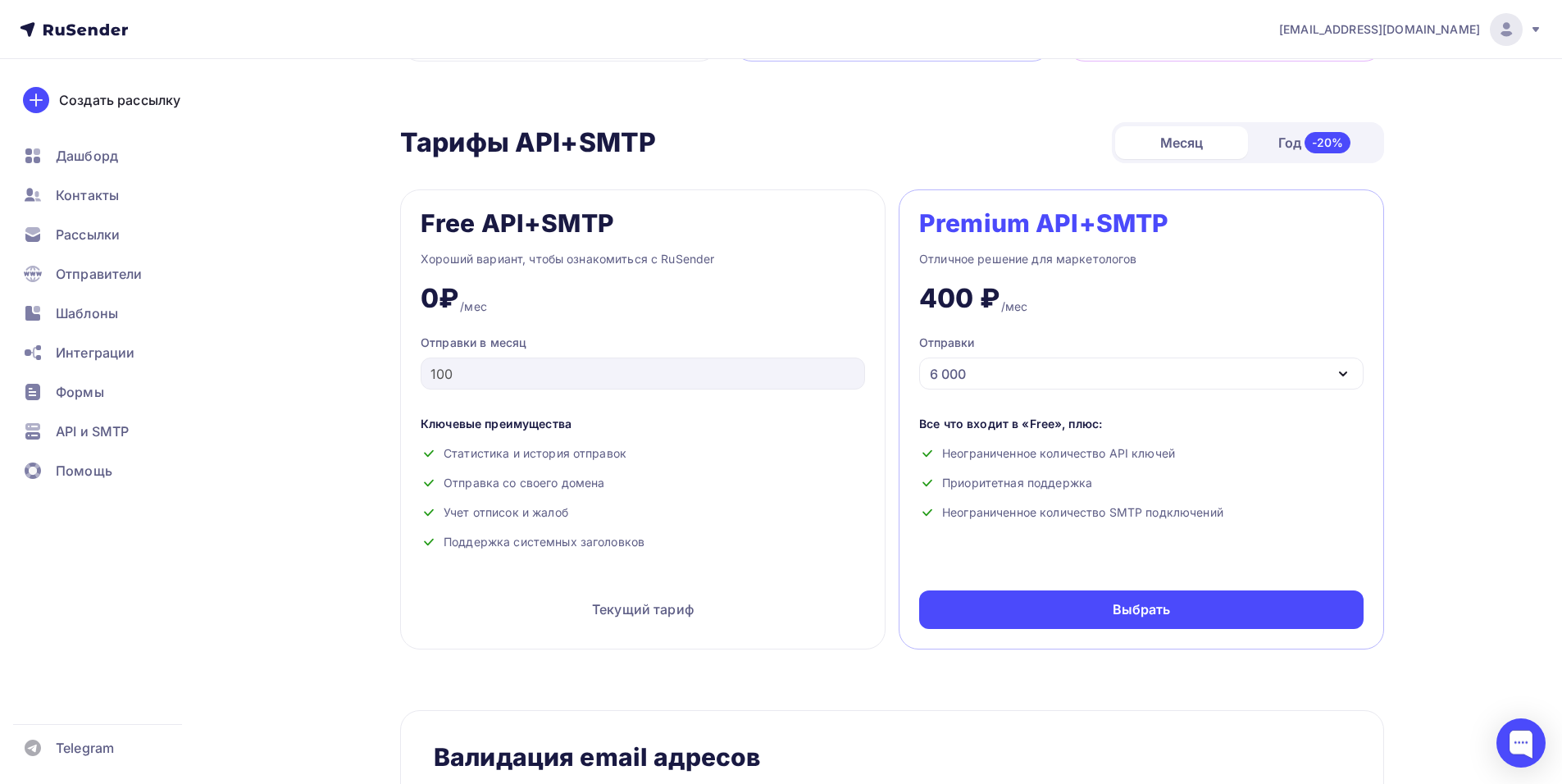
click at [1125, 359] on div "6 000" at bounding box center [1142, 374] width 445 height 32
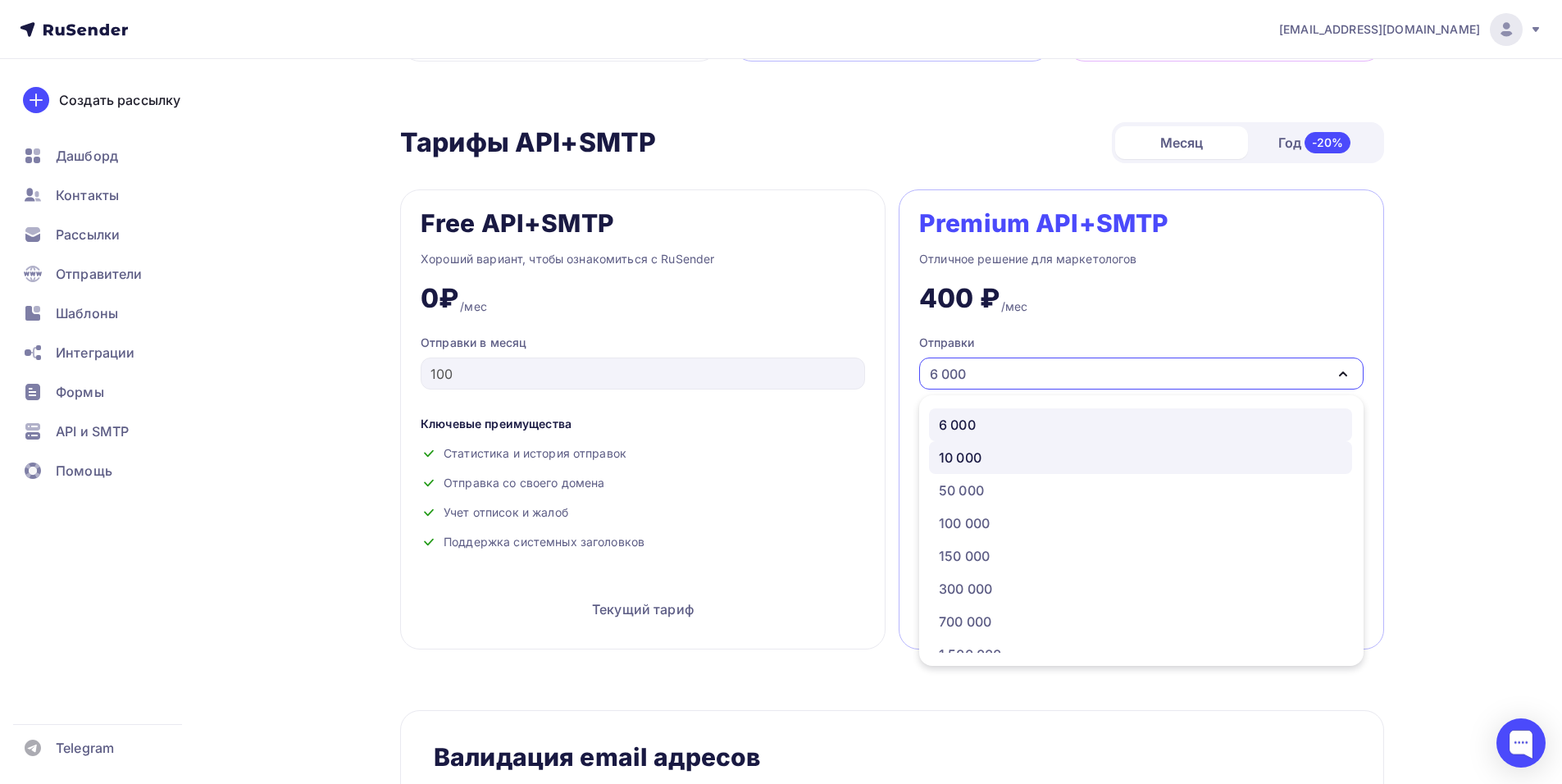
click at [1049, 454] on div "10 000" at bounding box center [1141, 457] width 404 height 20
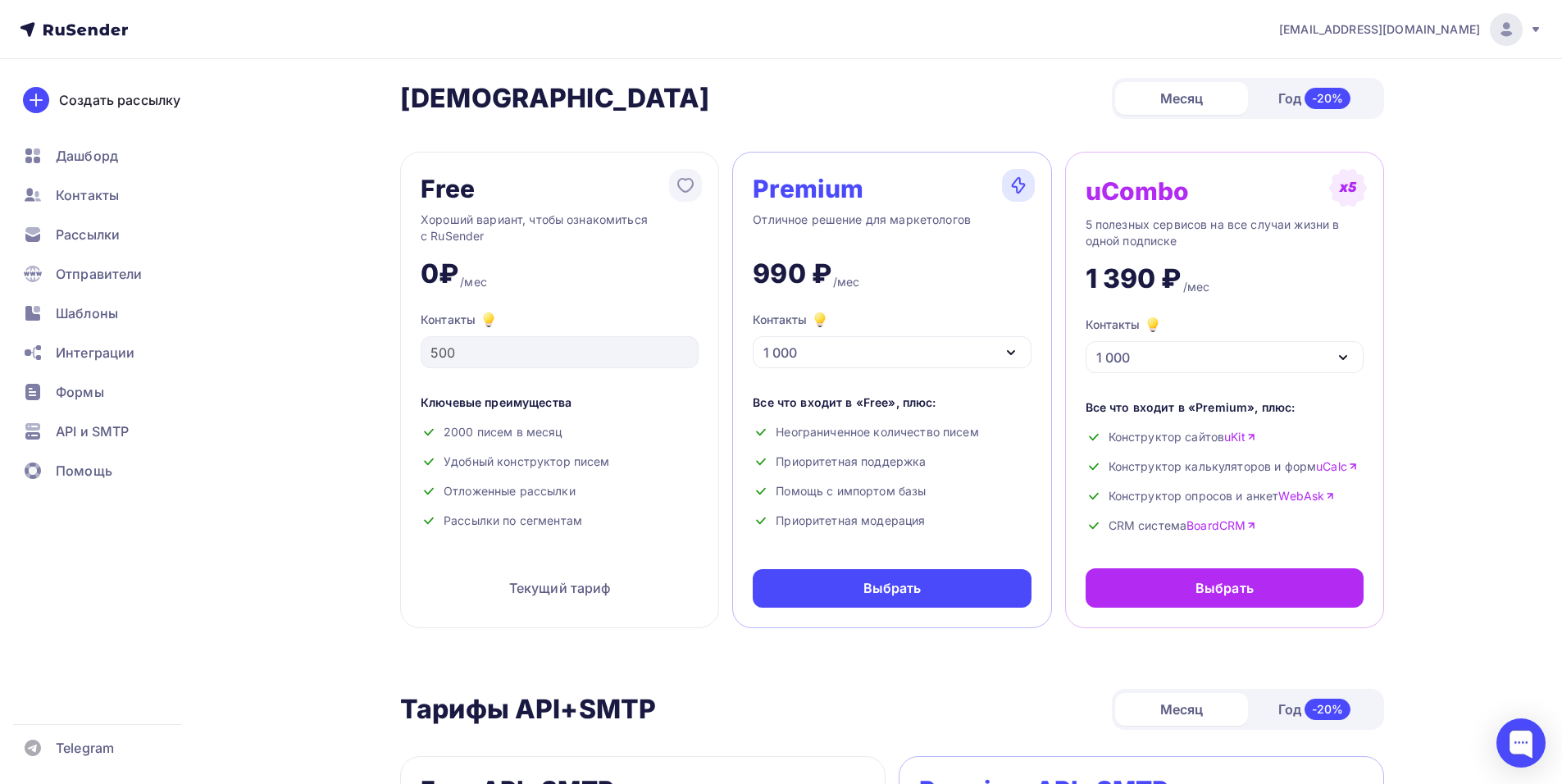
scroll to position [0, 0]
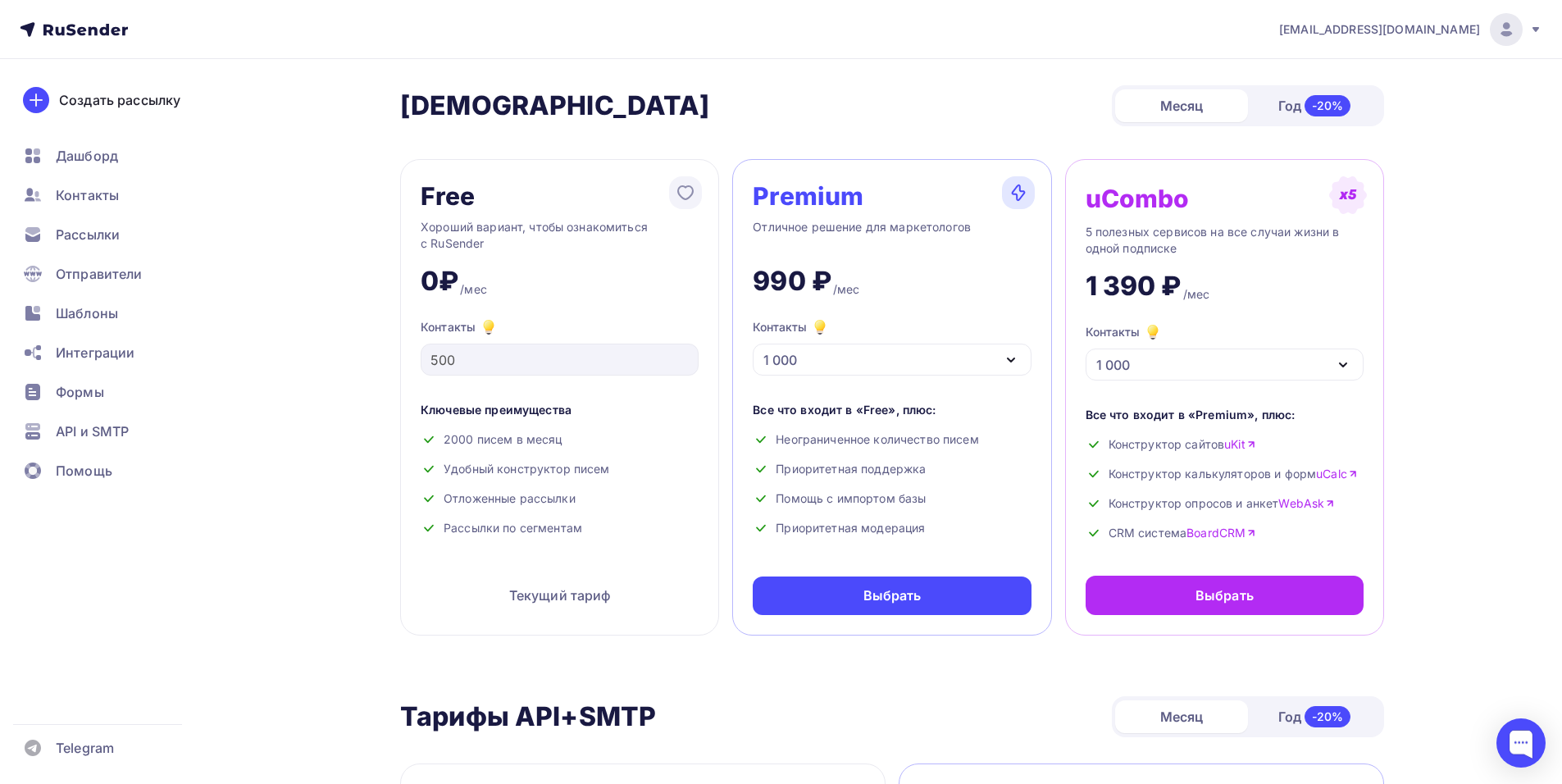
click at [1284, 106] on div "Год -20%" at bounding box center [1314, 106] width 133 height 35
click at [106, 427] on span "API и SMTP" at bounding box center [93, 431] width 73 height 20
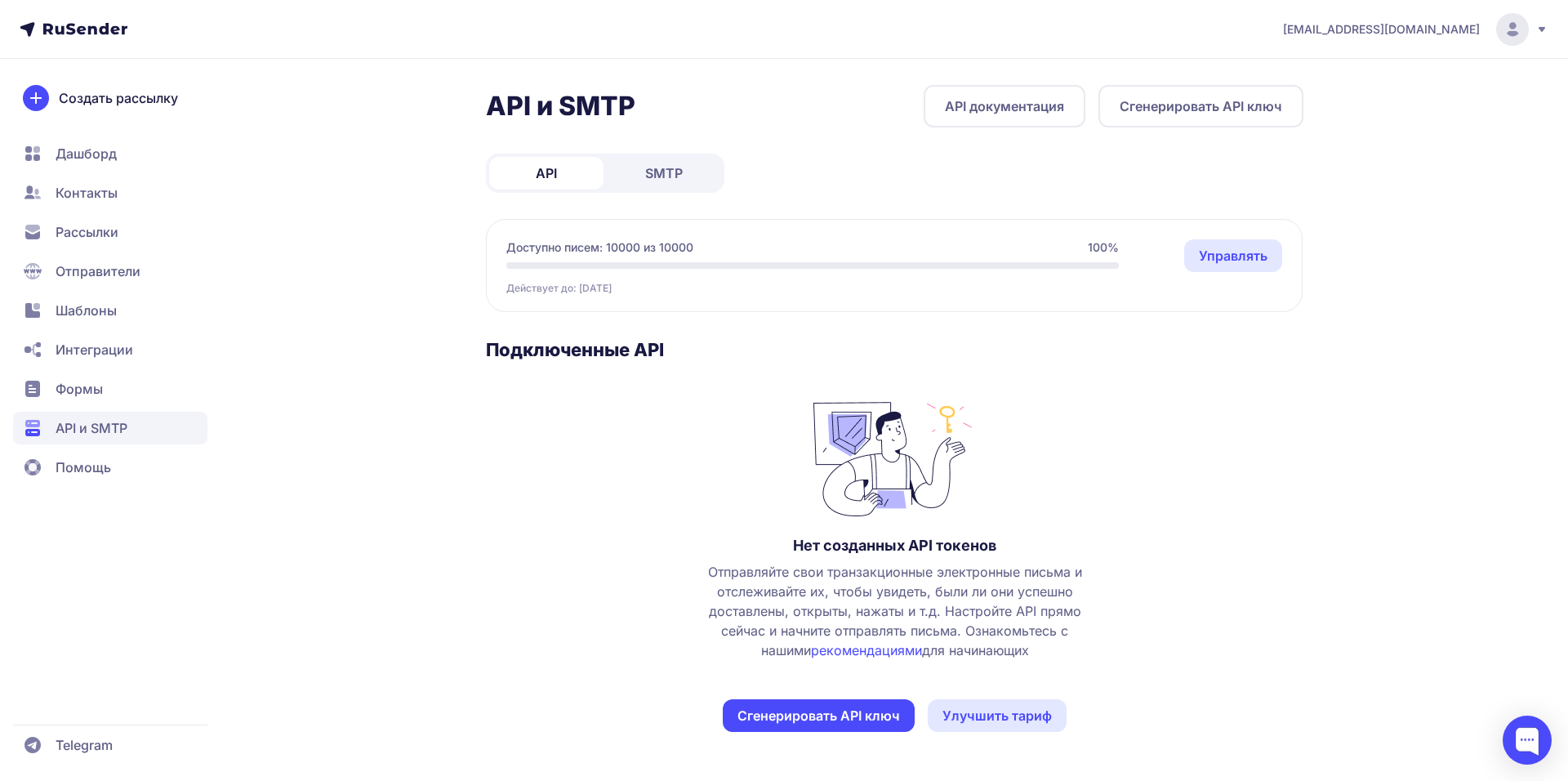
click at [664, 174] on span "SMTP" at bounding box center [663, 172] width 37 height 20
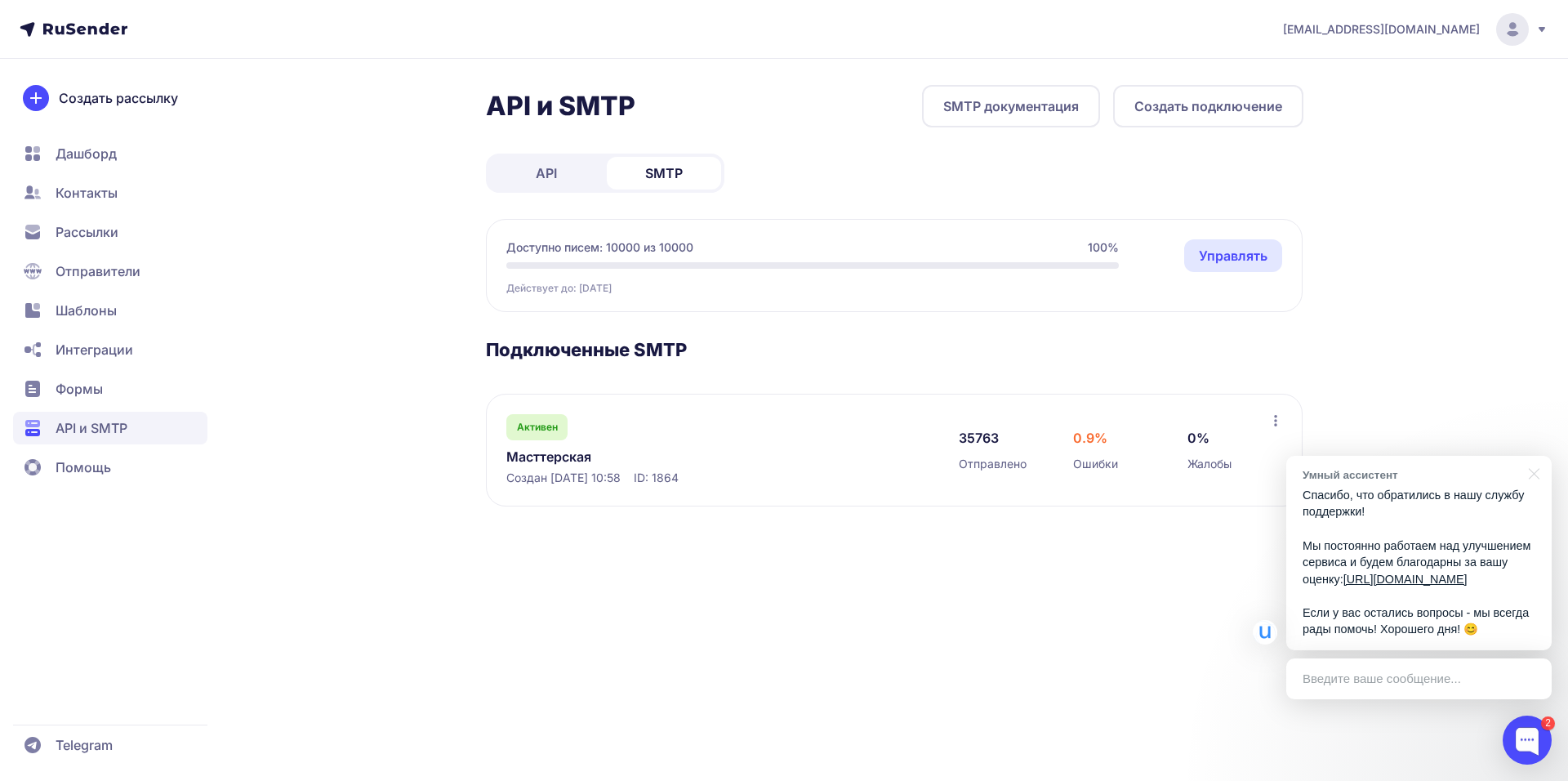
click at [912, 656] on div "[EMAIL_ADDRESS][DOMAIN_NAME] API и SMTP SMTP документация Создать подключение A…" at bounding box center [784, 390] width 1568 height 781
click at [967, 648] on div "[EMAIL_ADDRESS][DOMAIN_NAME] API и SMTP SMTP документация Создать подключение A…" at bounding box center [784, 390] width 1568 height 781
click at [97, 344] on span "Интеграции" at bounding box center [94, 349] width 77 height 20
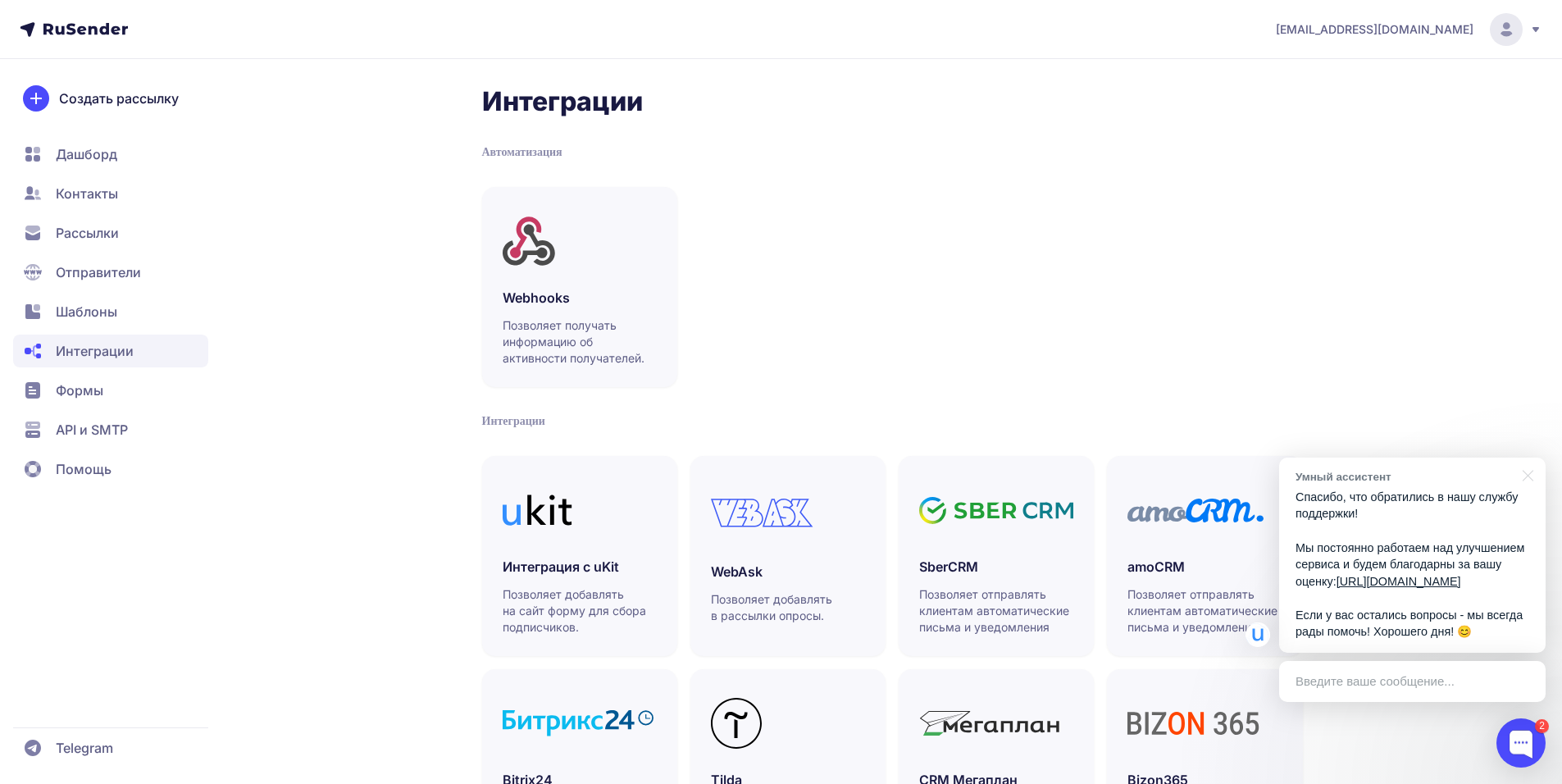
click at [1528, 28] on div "[EMAIL_ADDRESS][DOMAIN_NAME]" at bounding box center [1409, 29] width 266 height 33
click at [1429, 84] on link "Аккаунт" at bounding box center [1395, 79] width 276 height 33
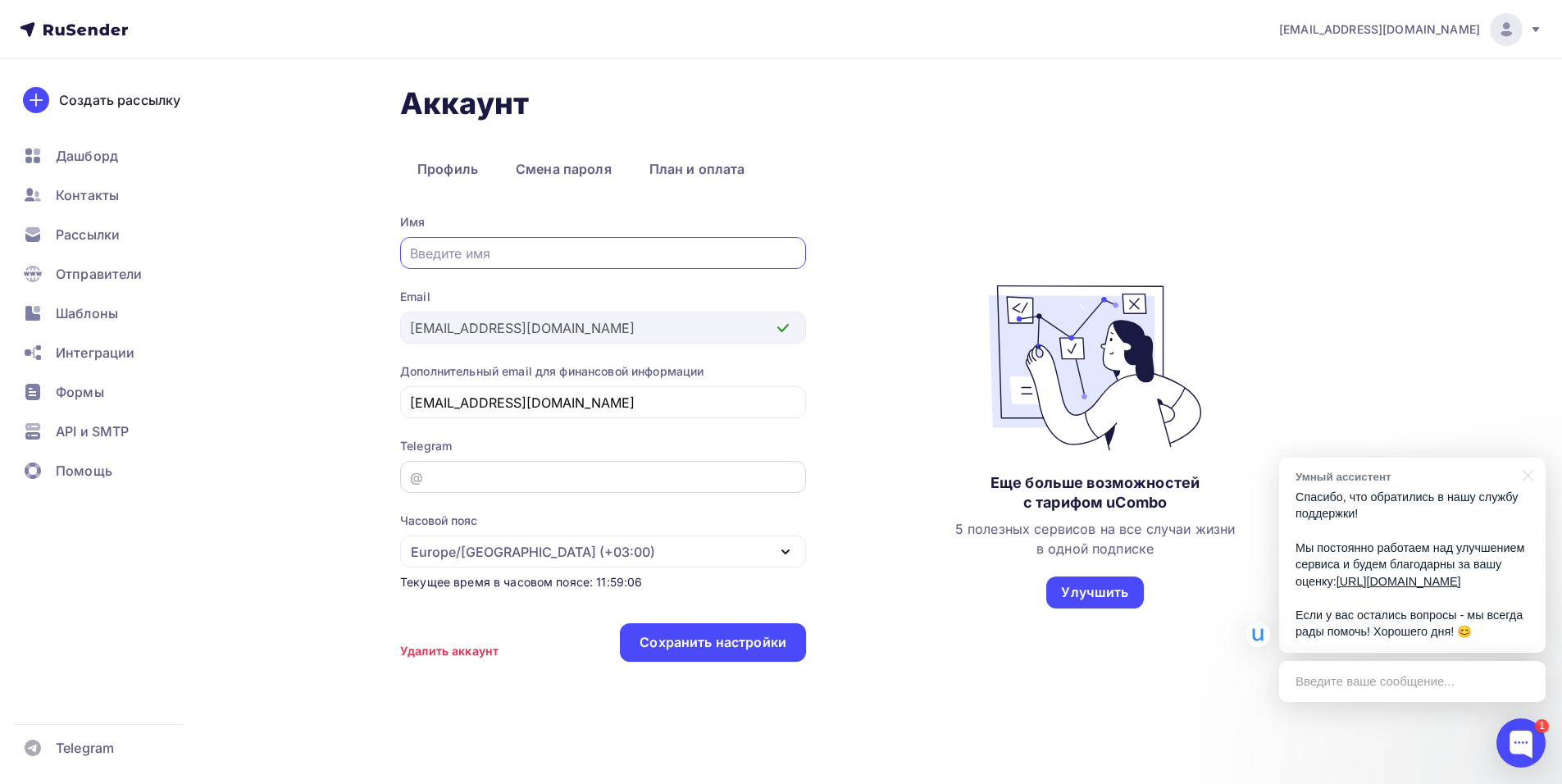
click at [609, 463] on div "@" at bounding box center [603, 477] width 406 height 32
click at [1385, 687] on div "Введите ваше сообщение..." at bounding box center [1412, 681] width 266 height 41
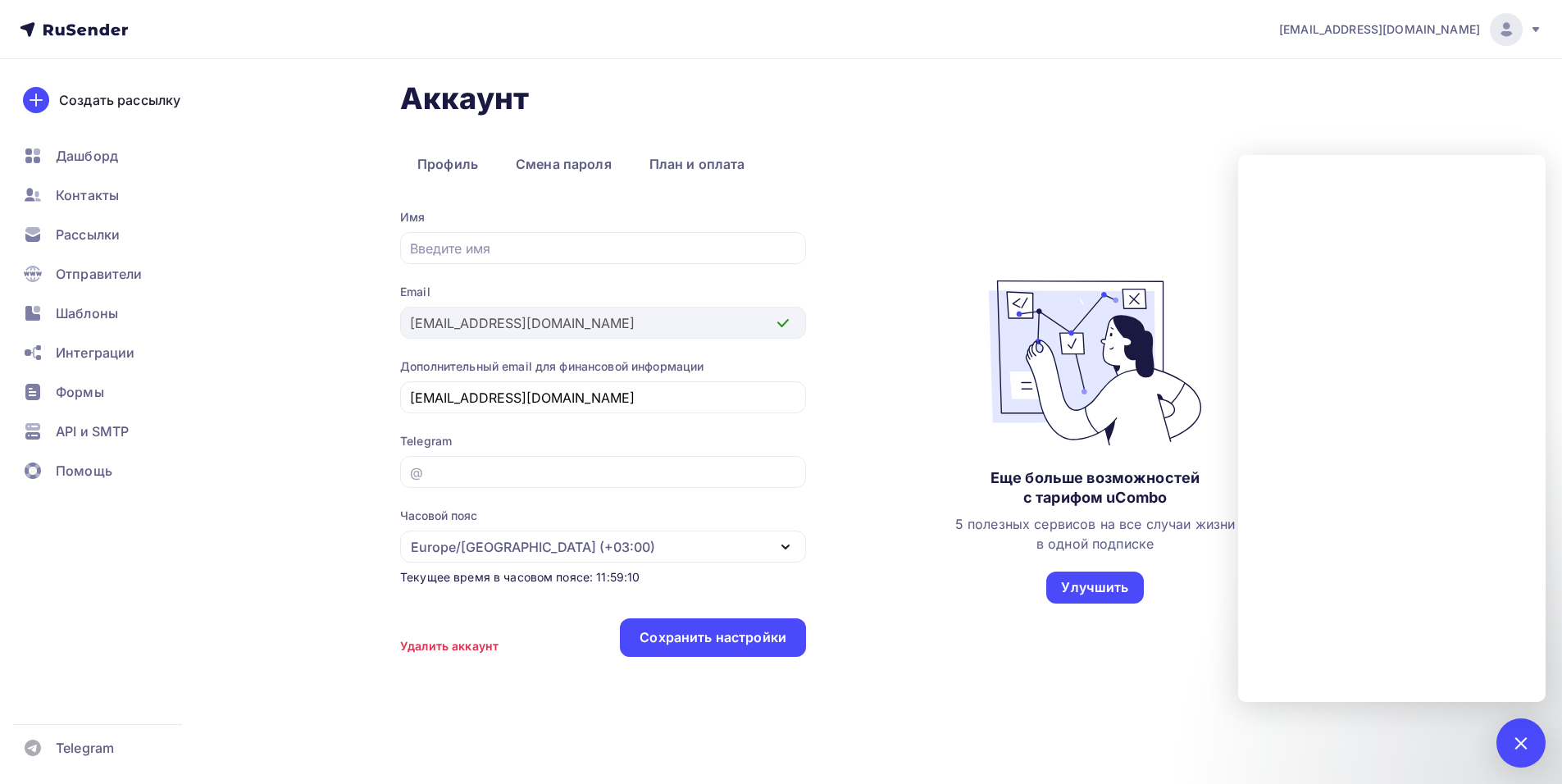
scroll to position [7, 0]
click at [1113, 697] on div "Аккаунт Профиль Смена пароля План и оплата Профиль Смена пароля План и оплата И…" at bounding box center [892, 398] width 984 height 639
click at [1514, 742] on div at bounding box center [1521, 743] width 22 height 22
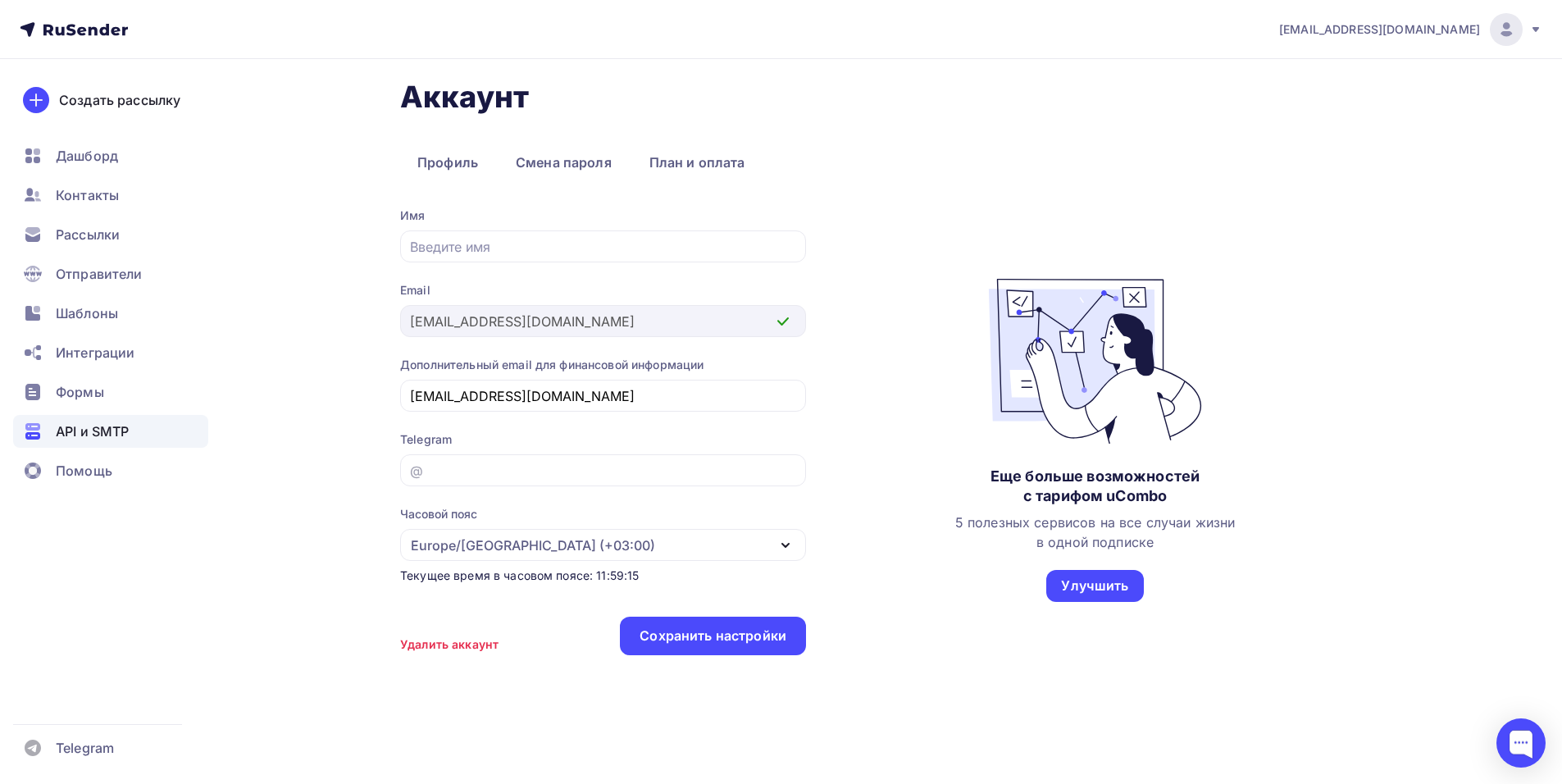
click at [96, 438] on span "API и SMTP" at bounding box center [93, 431] width 73 height 20
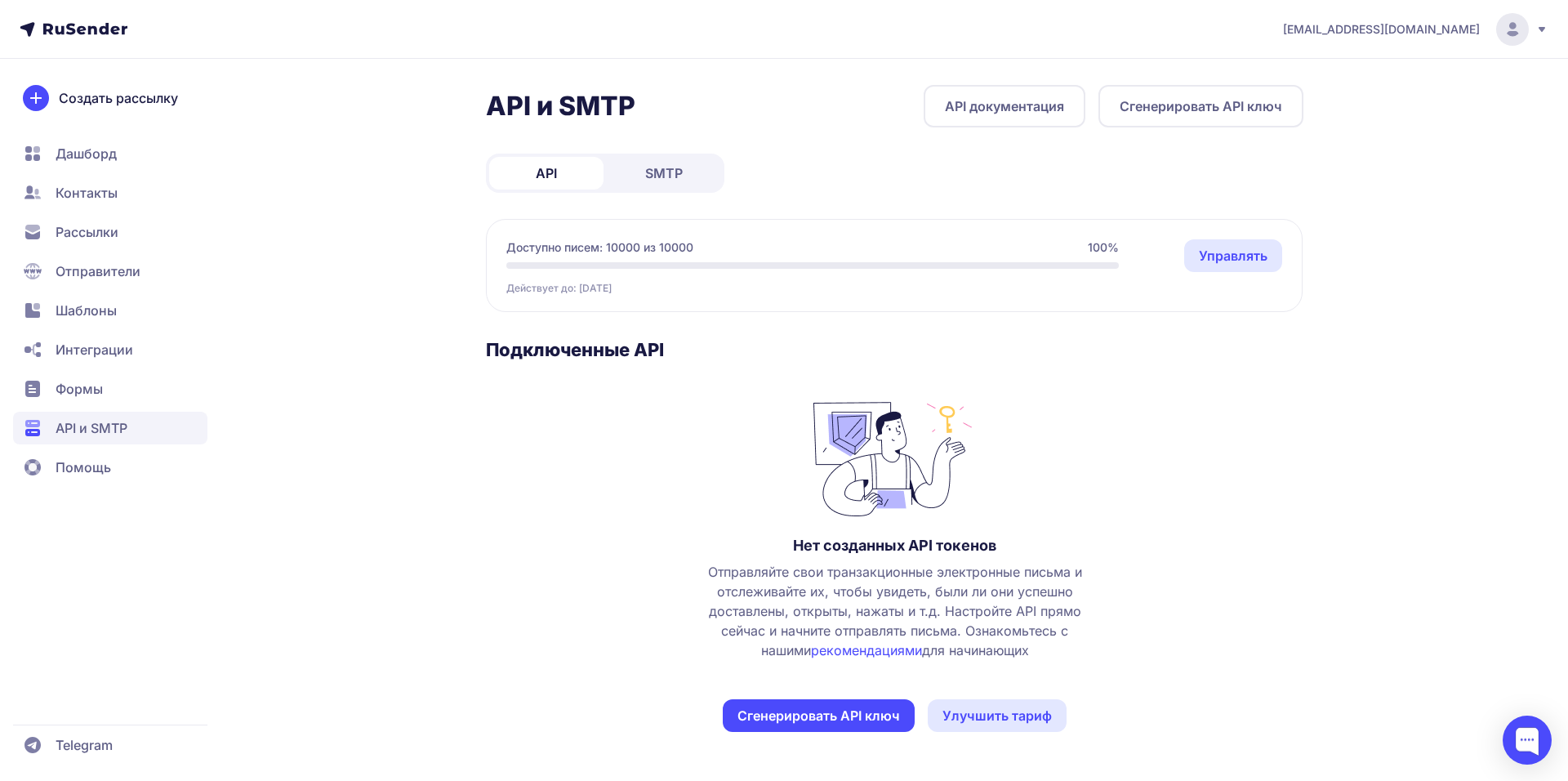
click at [645, 168] on span "SMTP" at bounding box center [663, 172] width 37 height 20
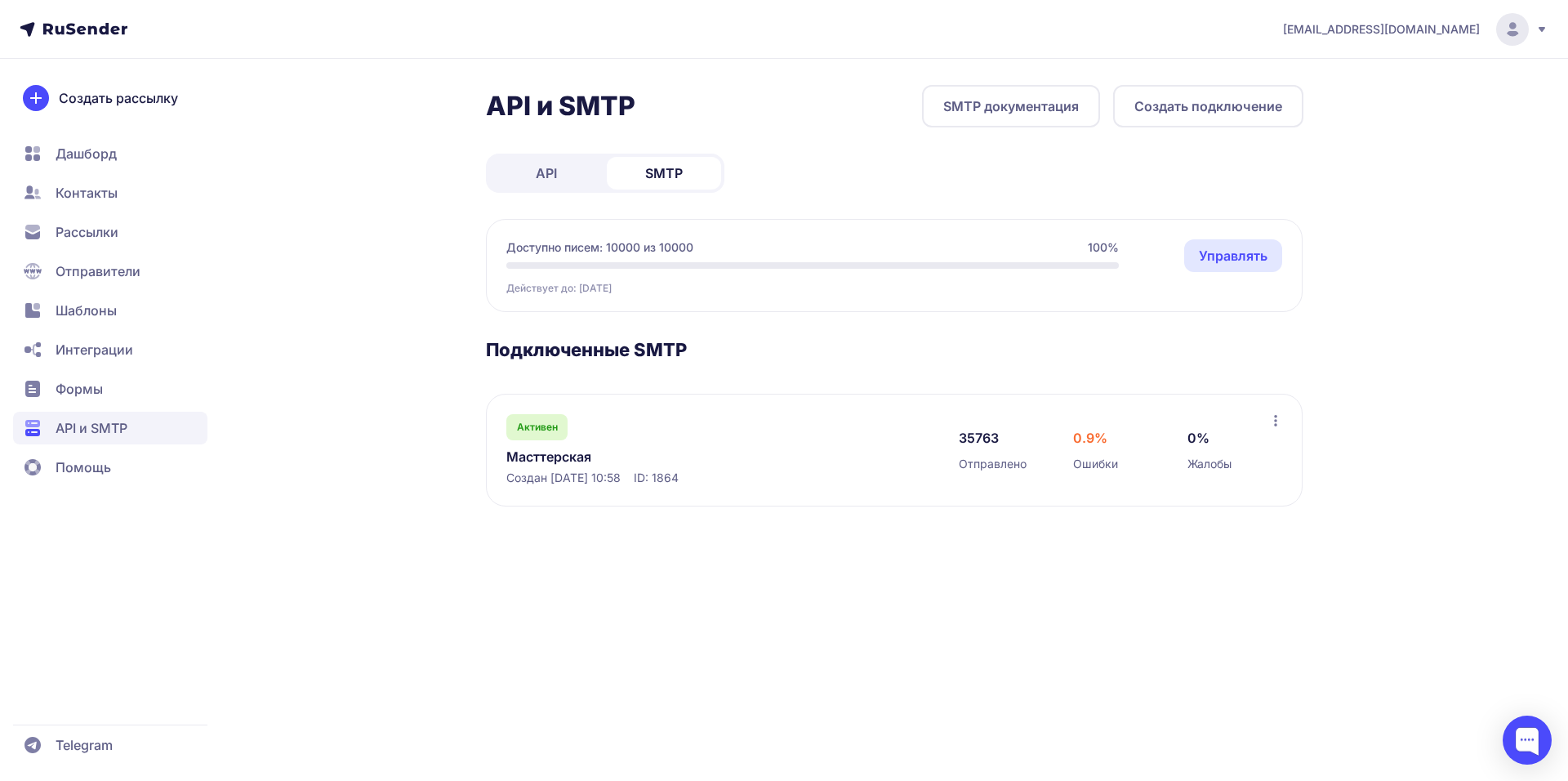
click at [536, 163] on link "API" at bounding box center [546, 172] width 114 height 33
